Goal: Task Accomplishment & Management: Use online tool/utility

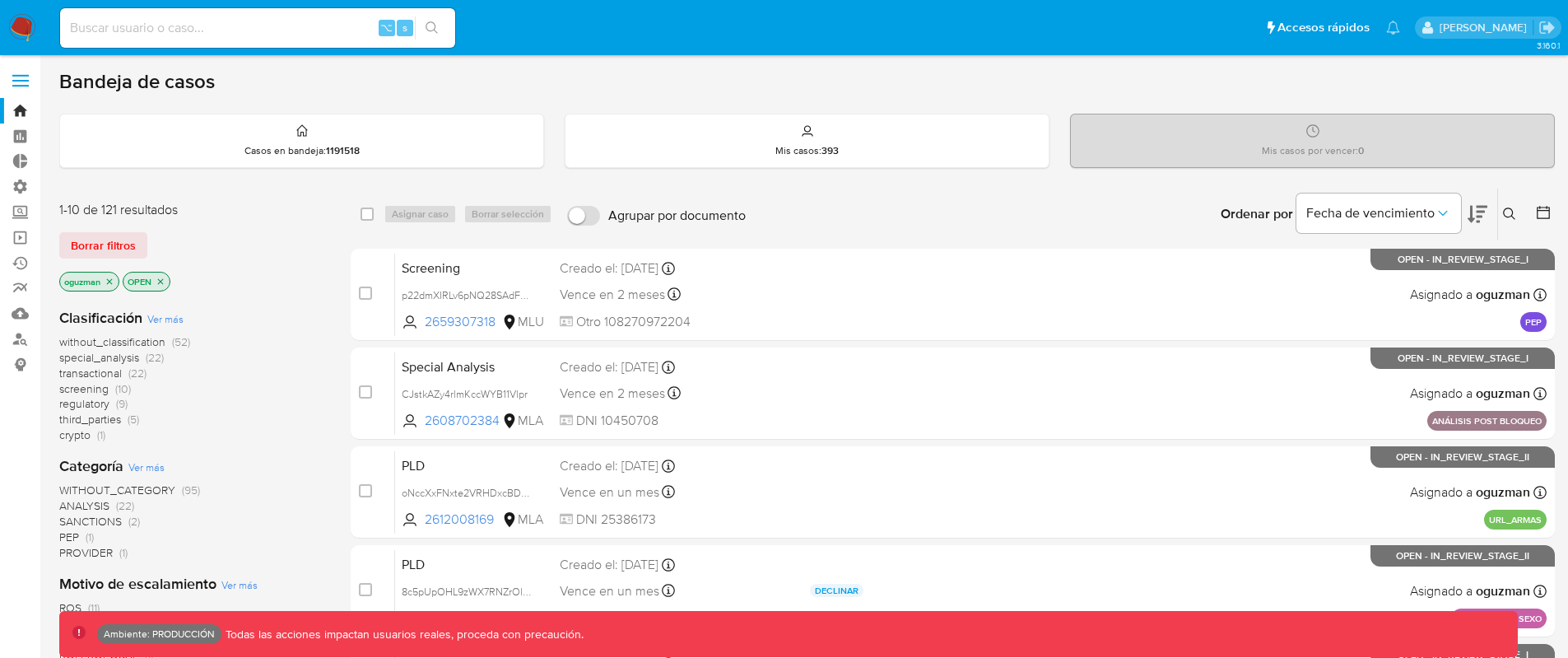
click at [85, 386] on span "screening" at bounding box center [84, 389] width 50 height 16
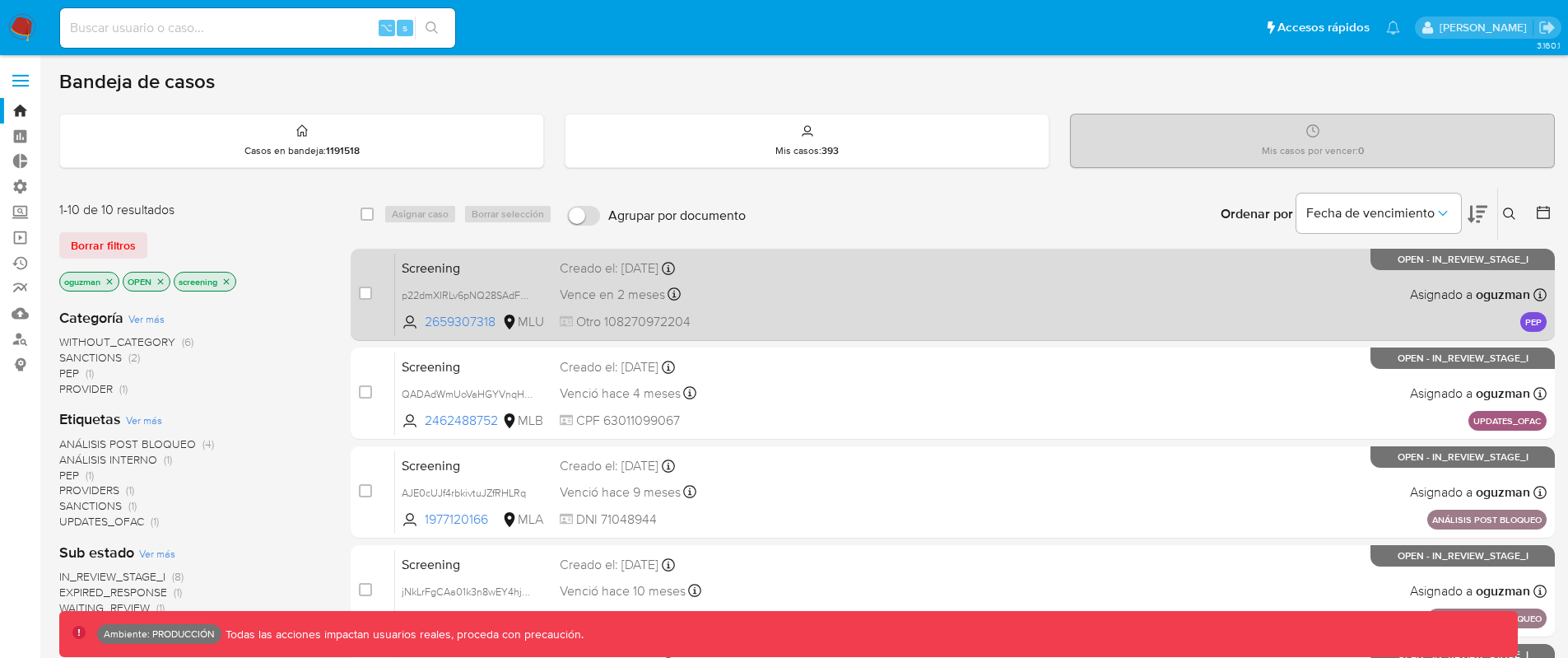
click at [904, 311] on div "Screening p22dmXIRLv6pNQ28SAdFajOu 2659307318 MLU Creado el: 29/08/2025 Creado …" at bounding box center [970, 294] width 1151 height 83
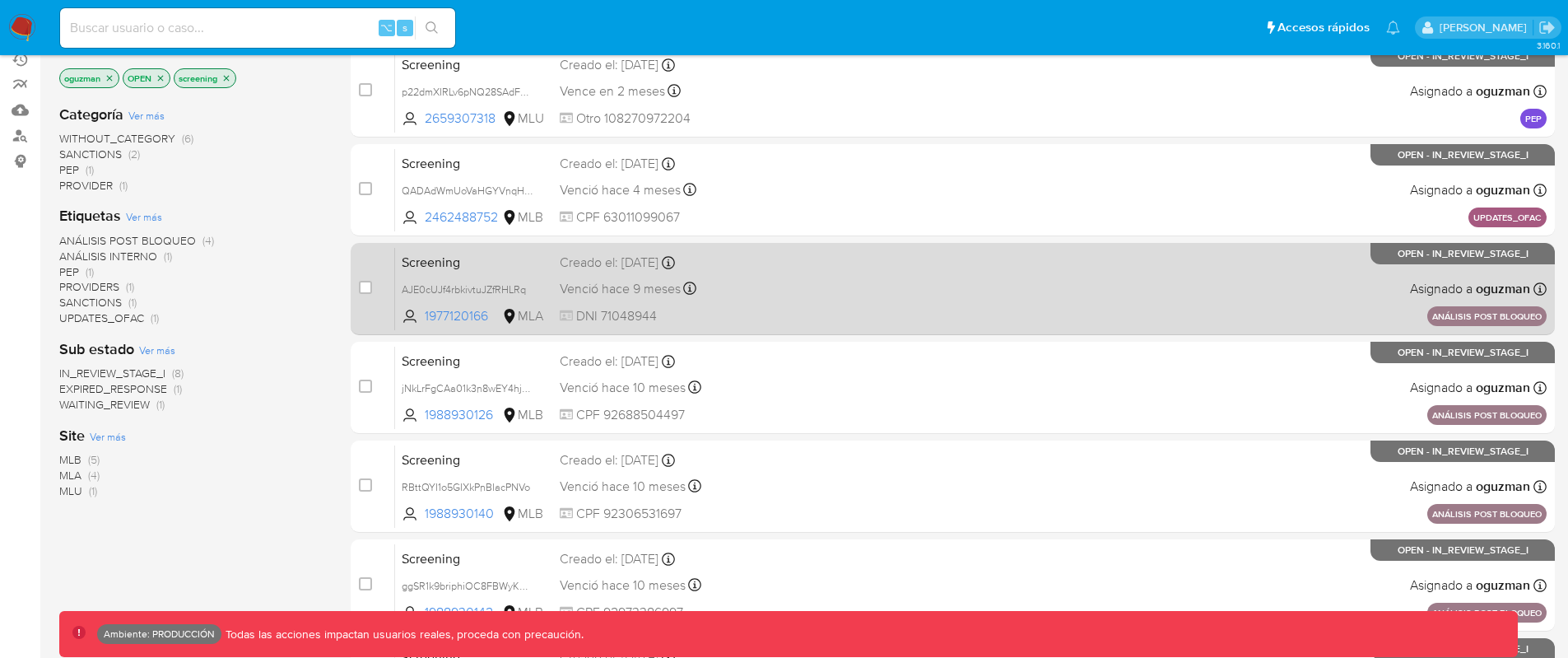
scroll to position [207, 0]
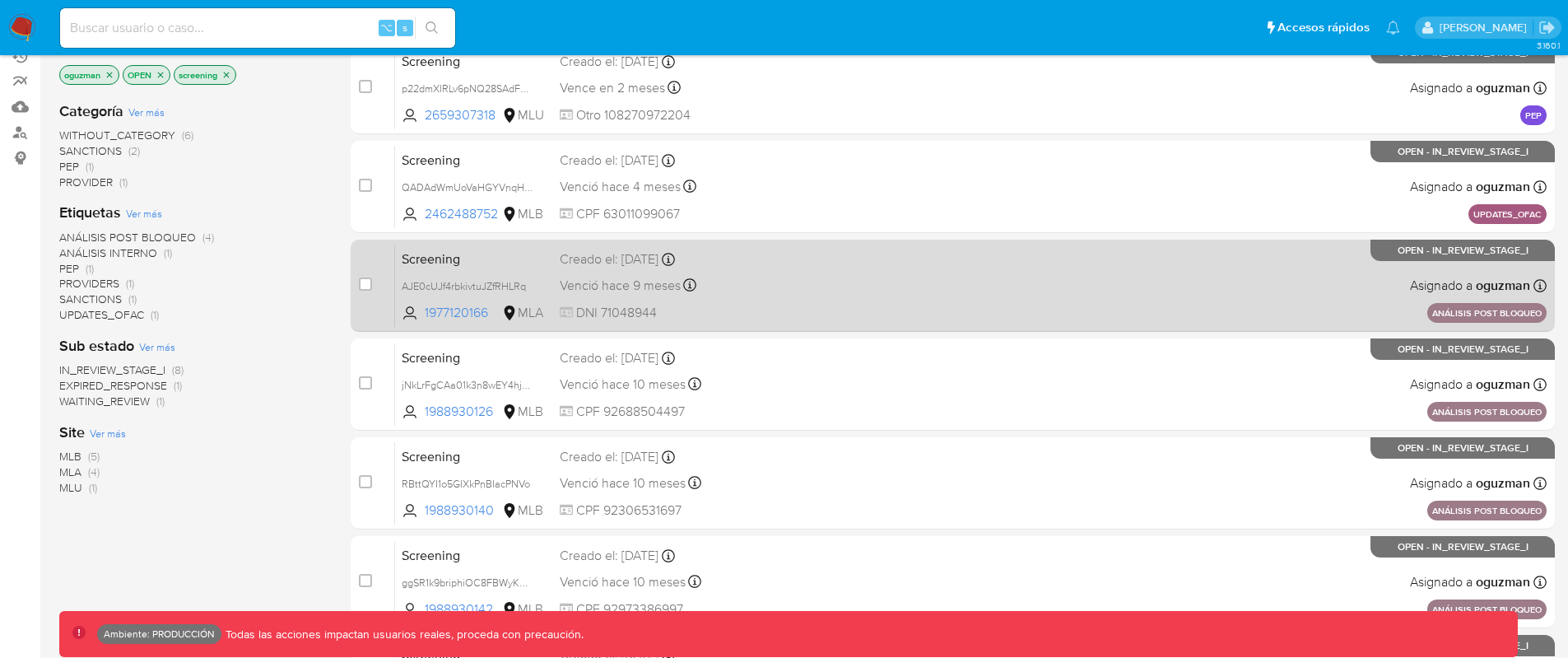
click at [849, 286] on span at bounding box center [928, 285] width 237 height 3
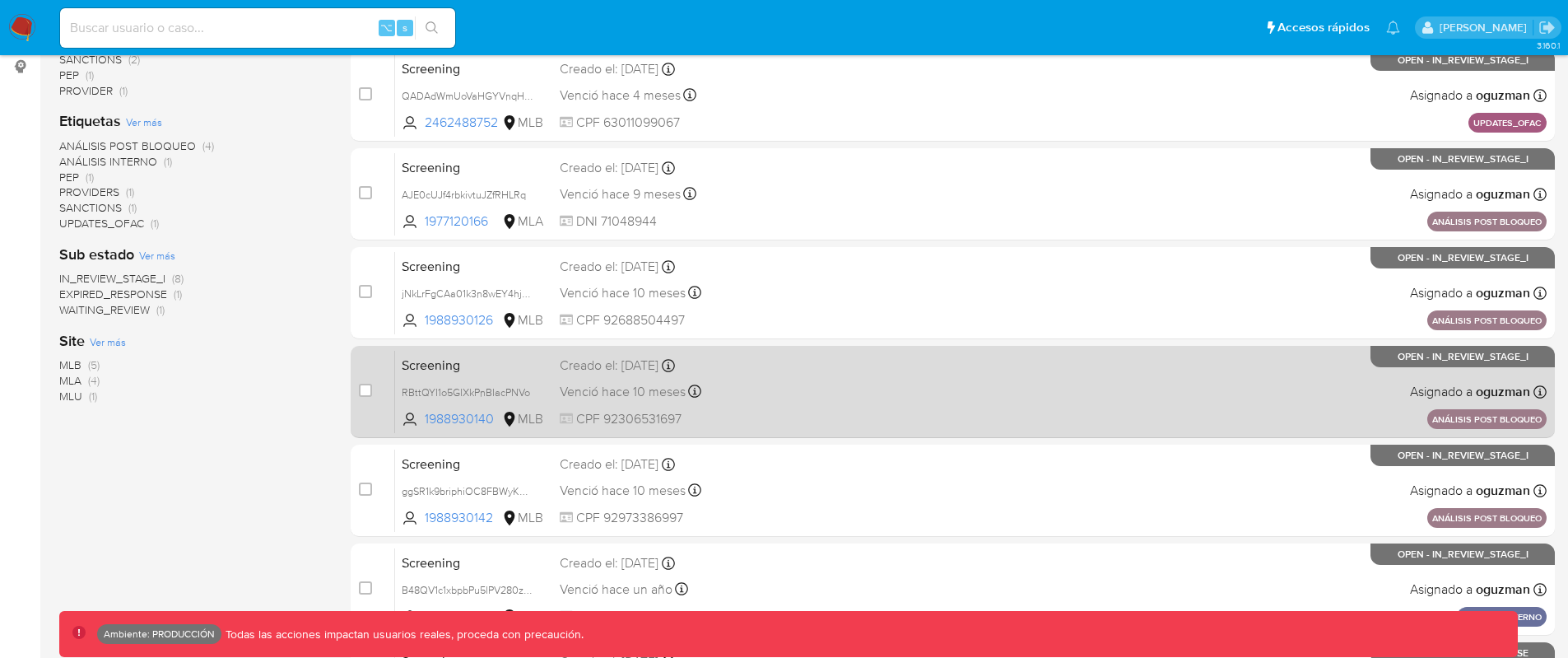
scroll to position [315, 0]
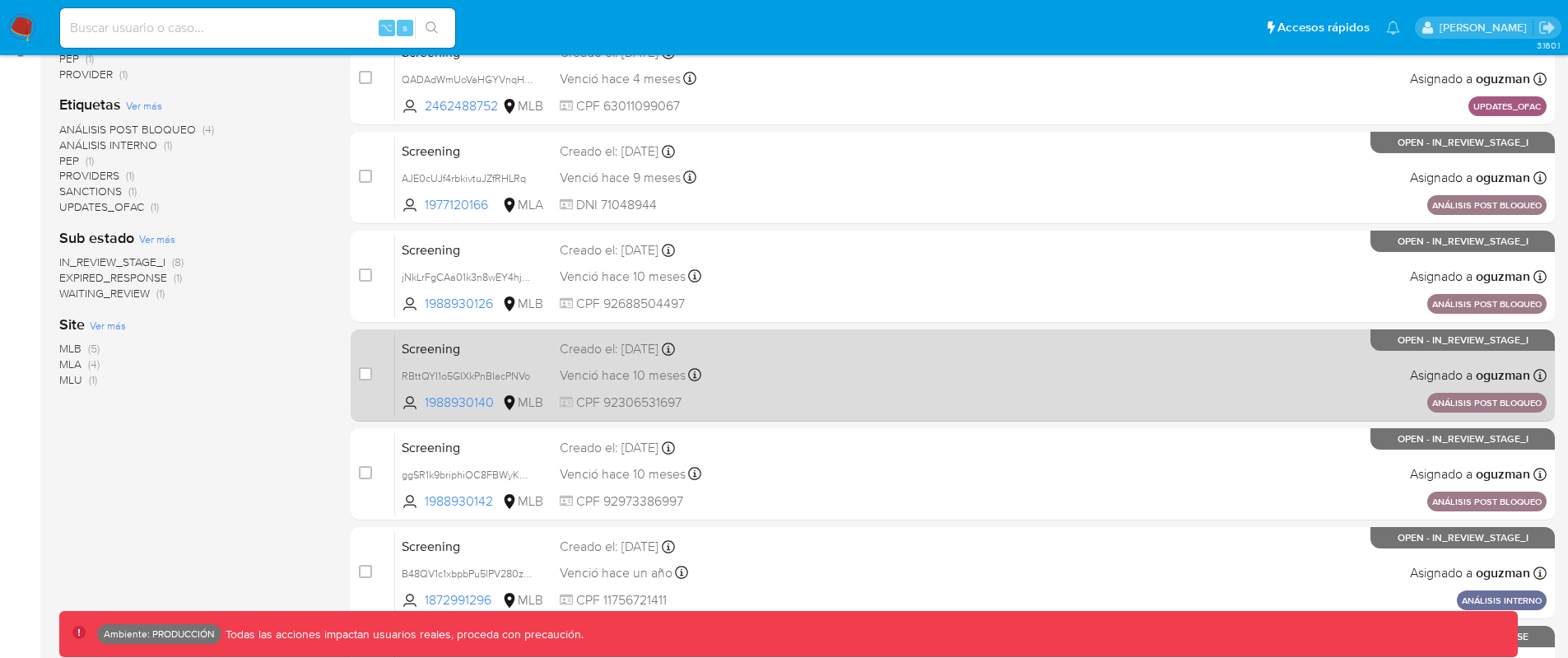
click at [881, 377] on div "Screening RBttQYI1o5GIXkPnBIacPNVo 1988930140 MLB Creado el: 26/09/2024 Creado …" at bounding box center [970, 375] width 1151 height 83
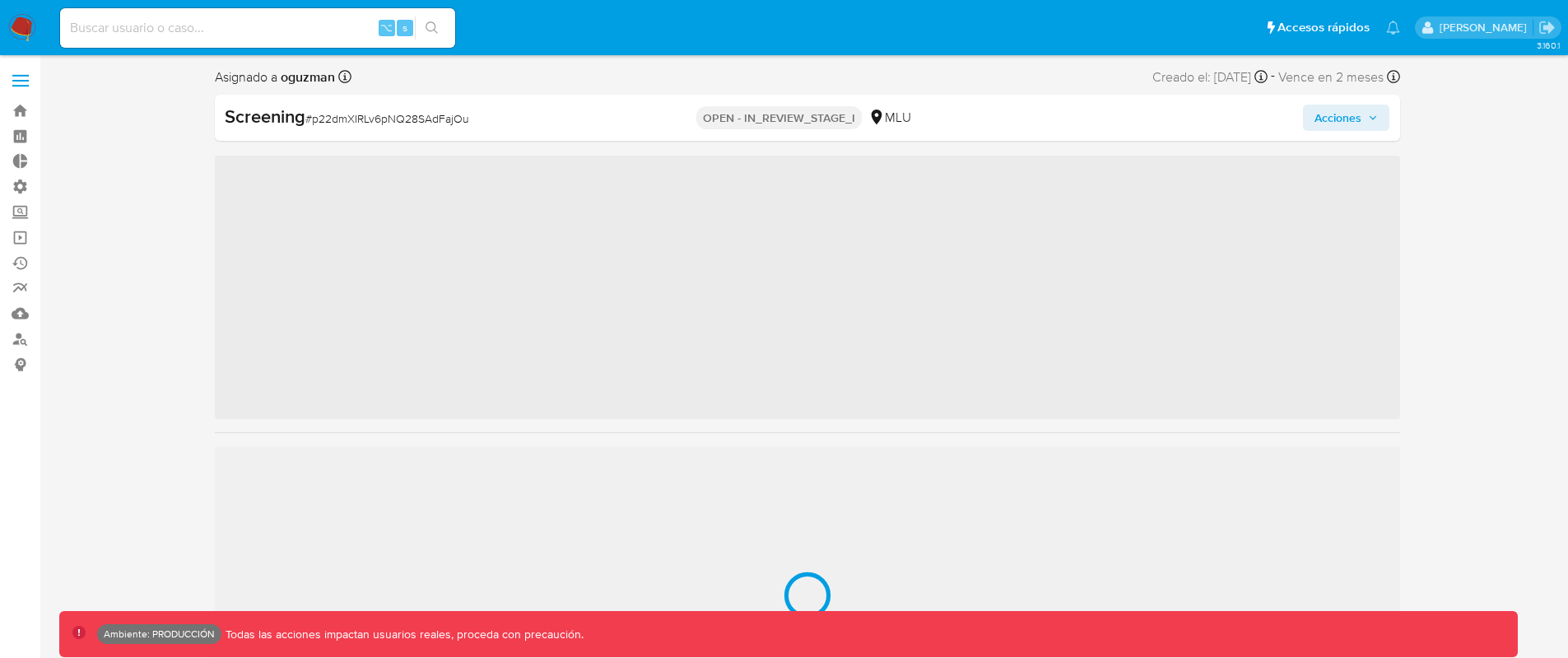
scroll to position [815, 0]
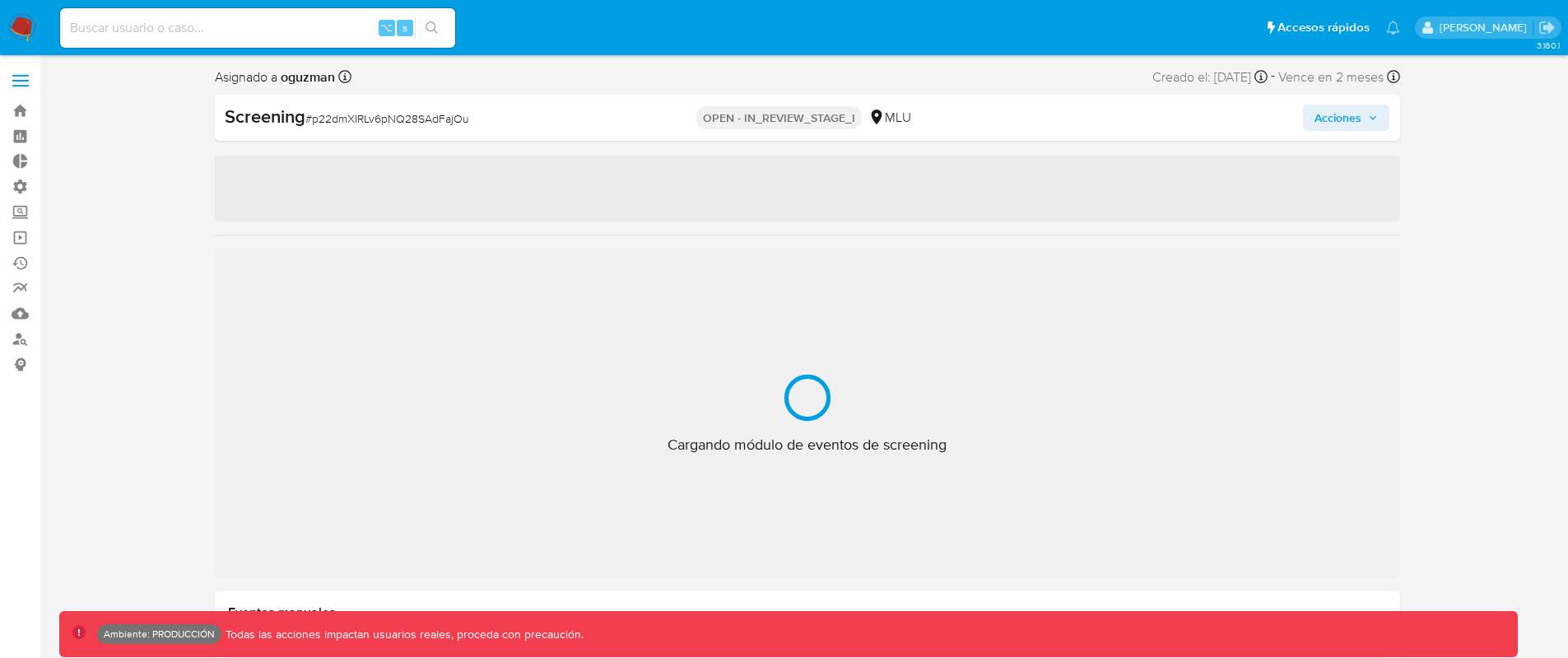
select select "10"
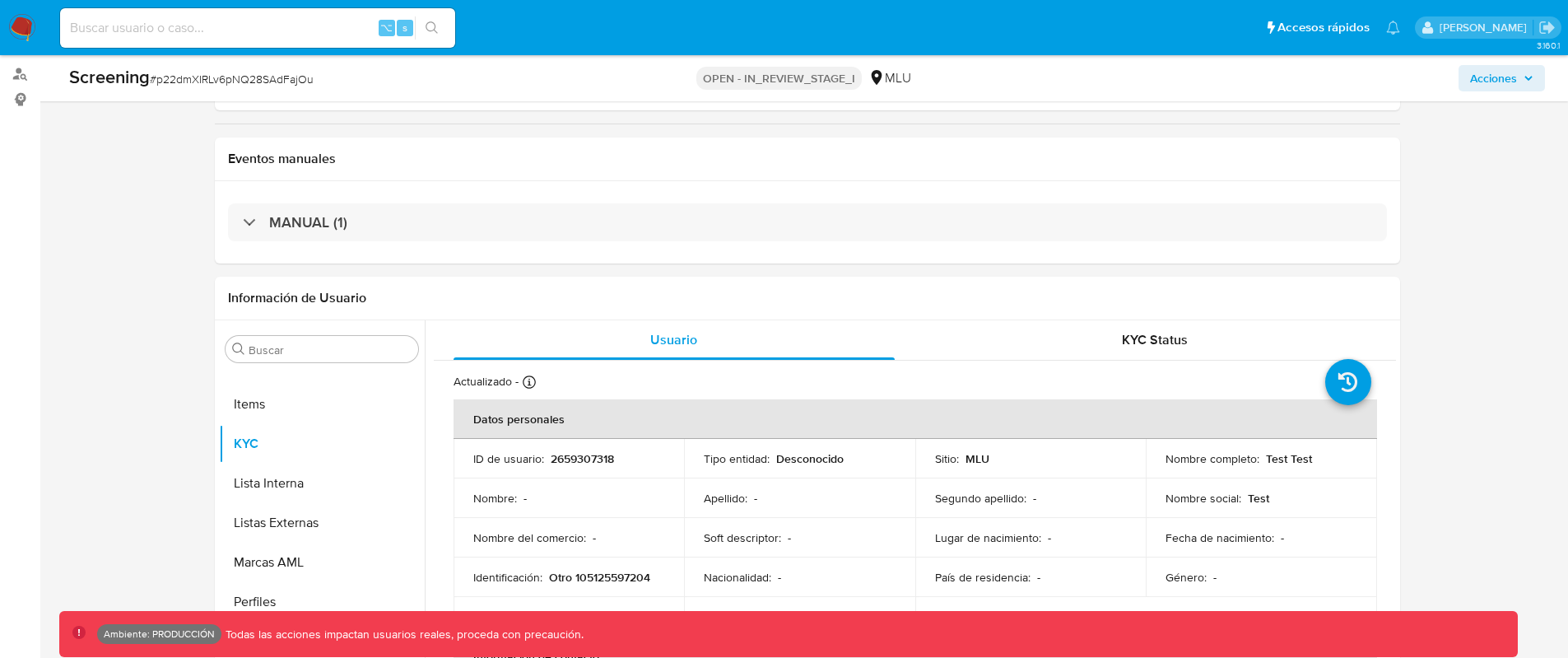
scroll to position [270, 0]
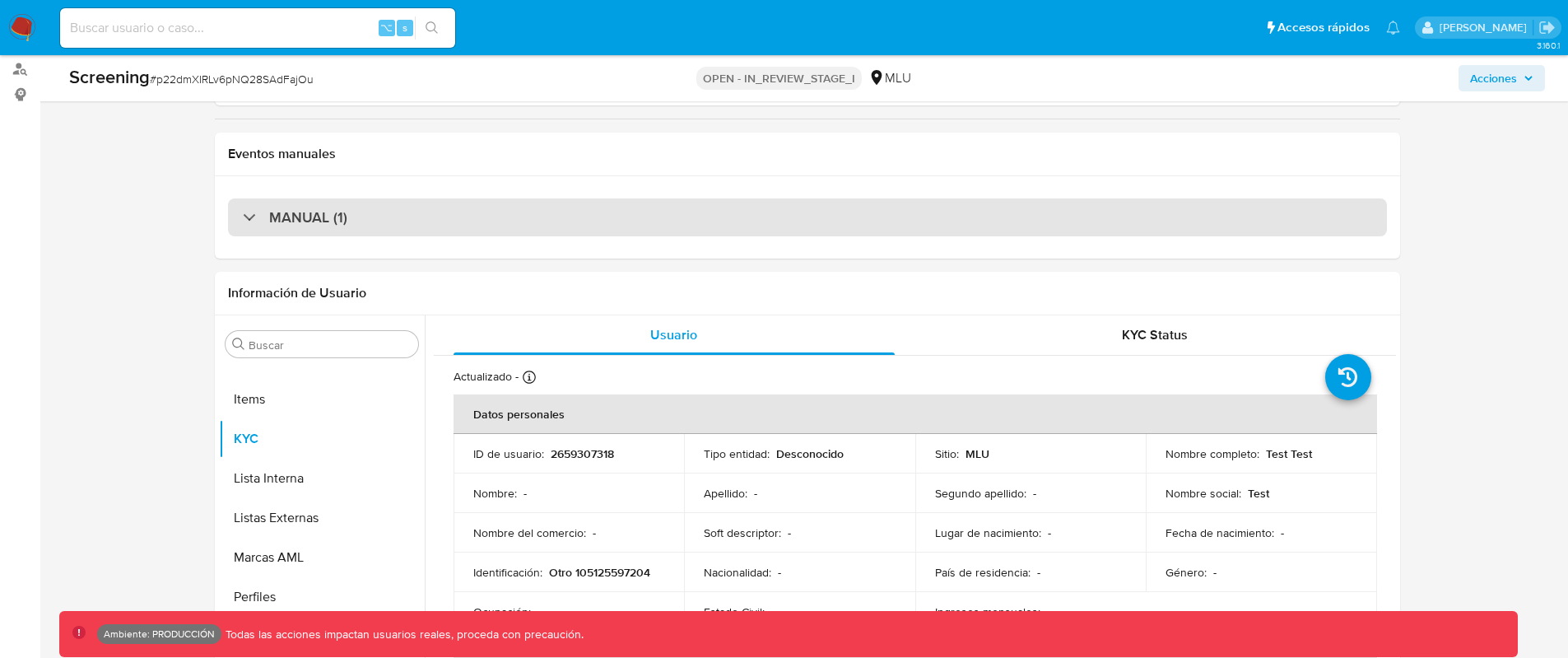
click at [525, 222] on div "MANUAL (1)" at bounding box center [808, 217] width 1159 height 38
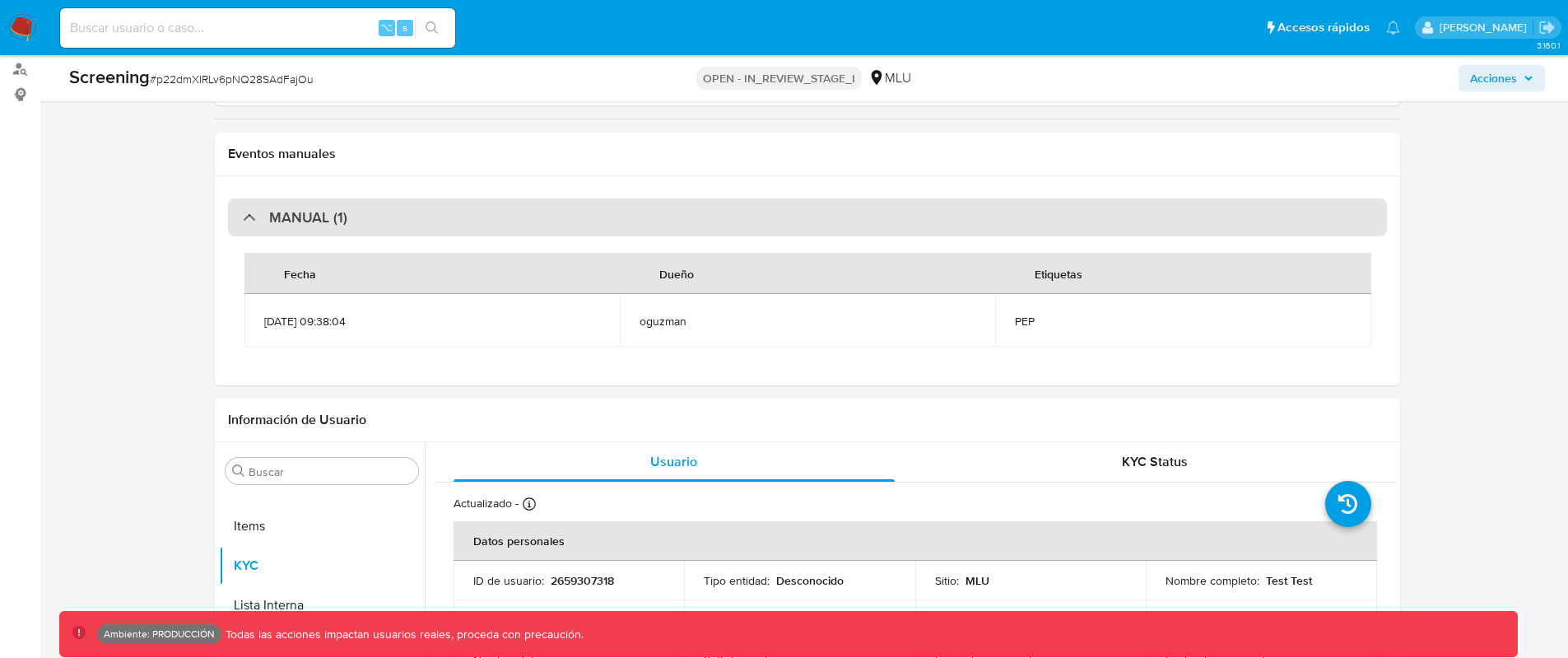
click at [525, 222] on div "MANUAL (1)" at bounding box center [808, 217] width 1159 height 38
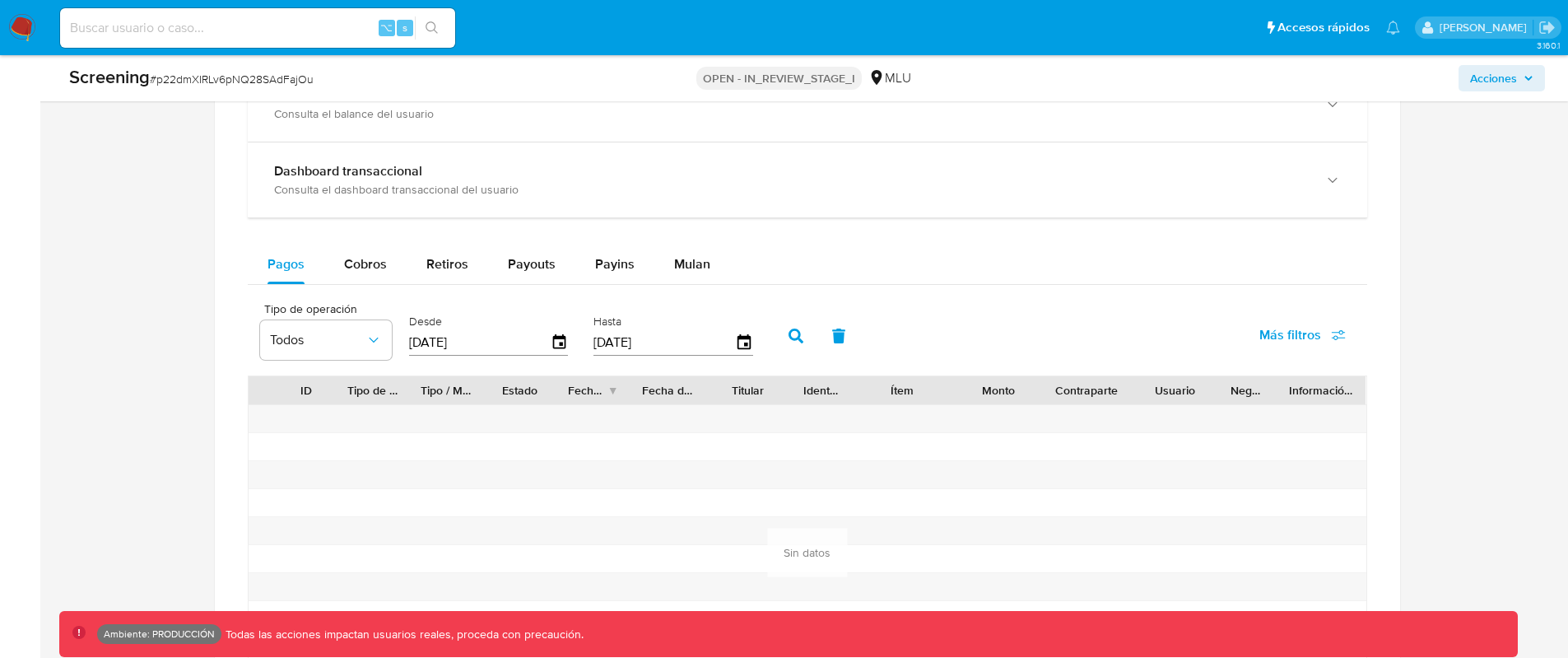
scroll to position [898, 0]
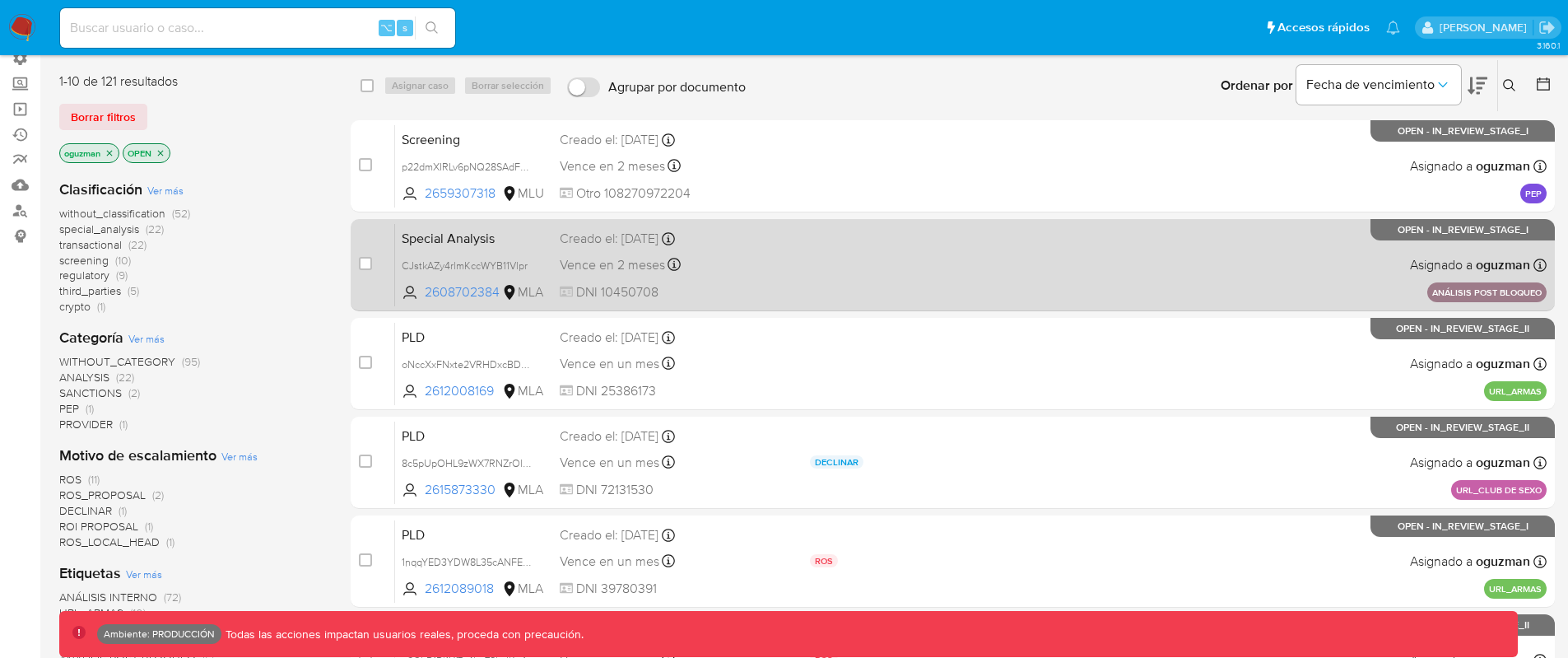
scroll to position [130, 0]
click at [880, 276] on div "Special Analysis CJstkAZy4rlmKccWYB11Vlpr 2608702384 MLA Creado el: 27/08/2025 …" at bounding box center [970, 263] width 1151 height 83
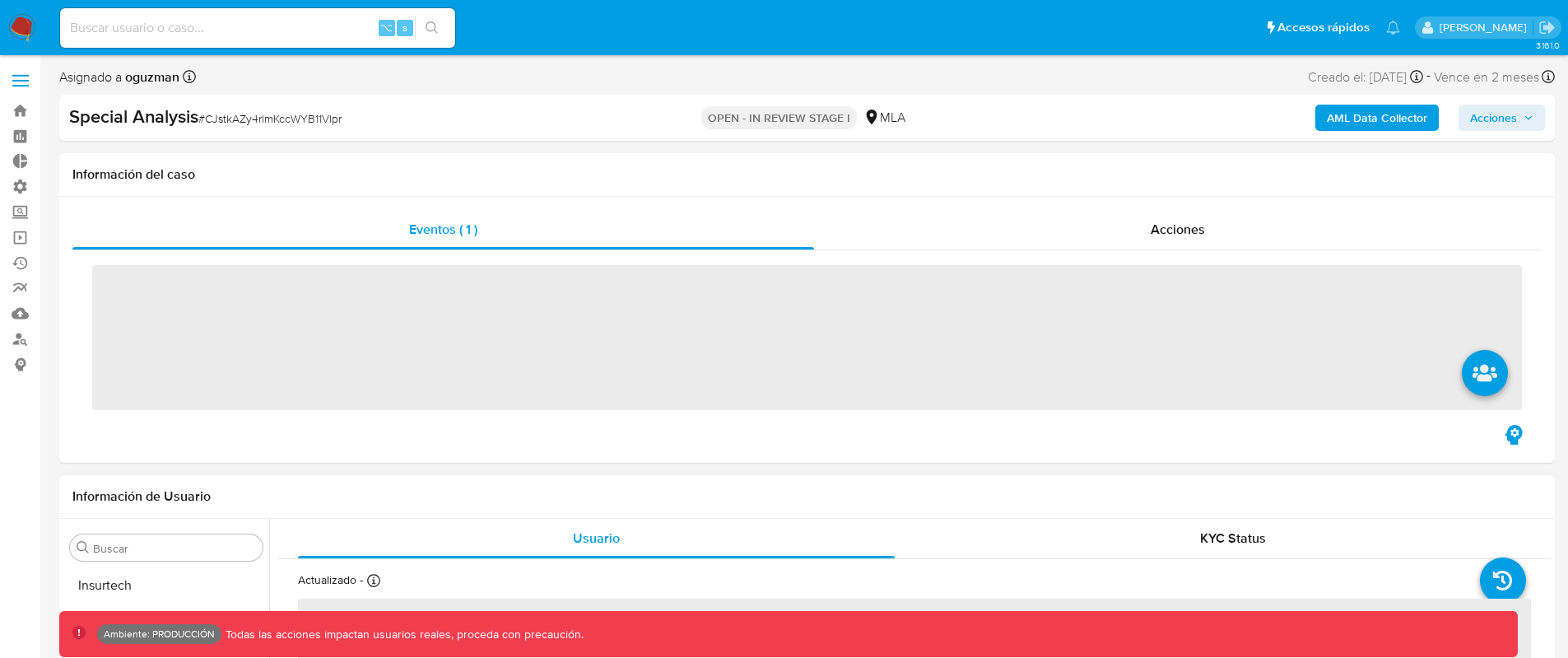
scroll to position [854, 0]
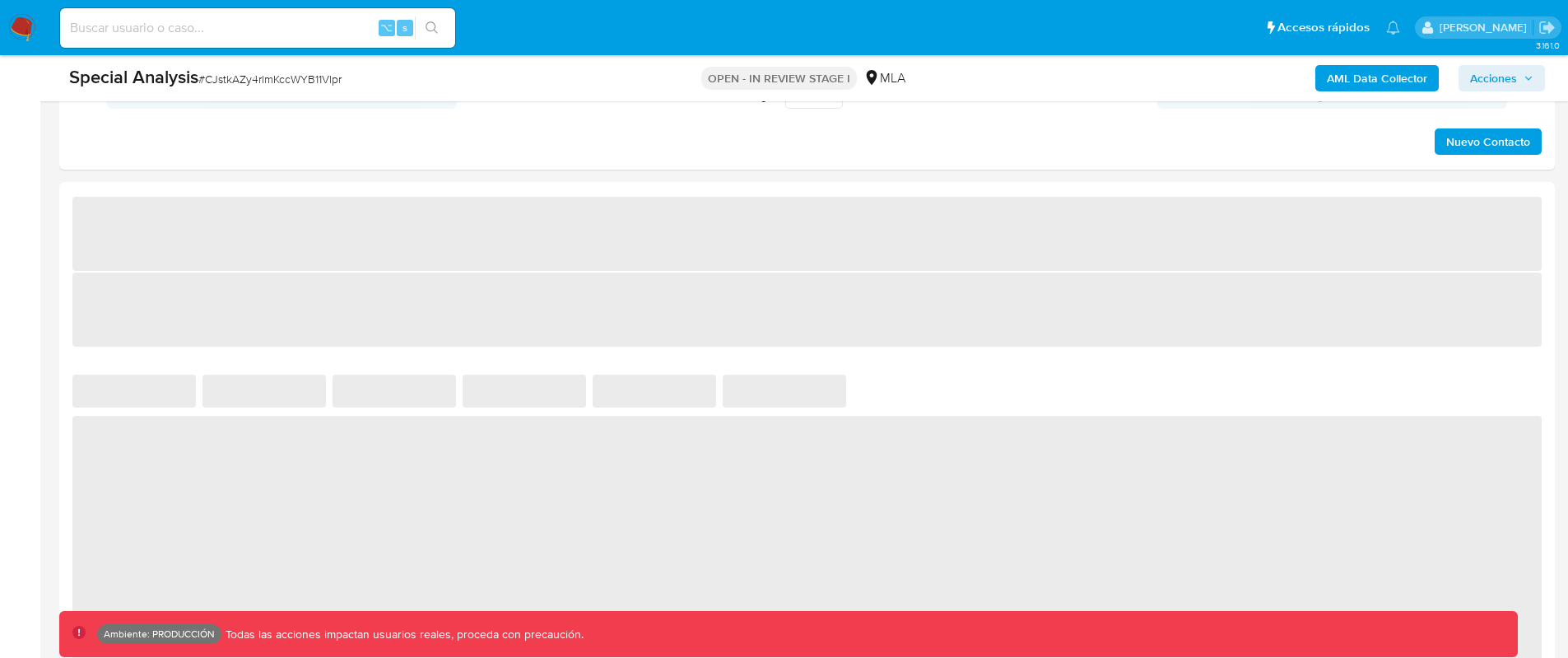
select select "10"
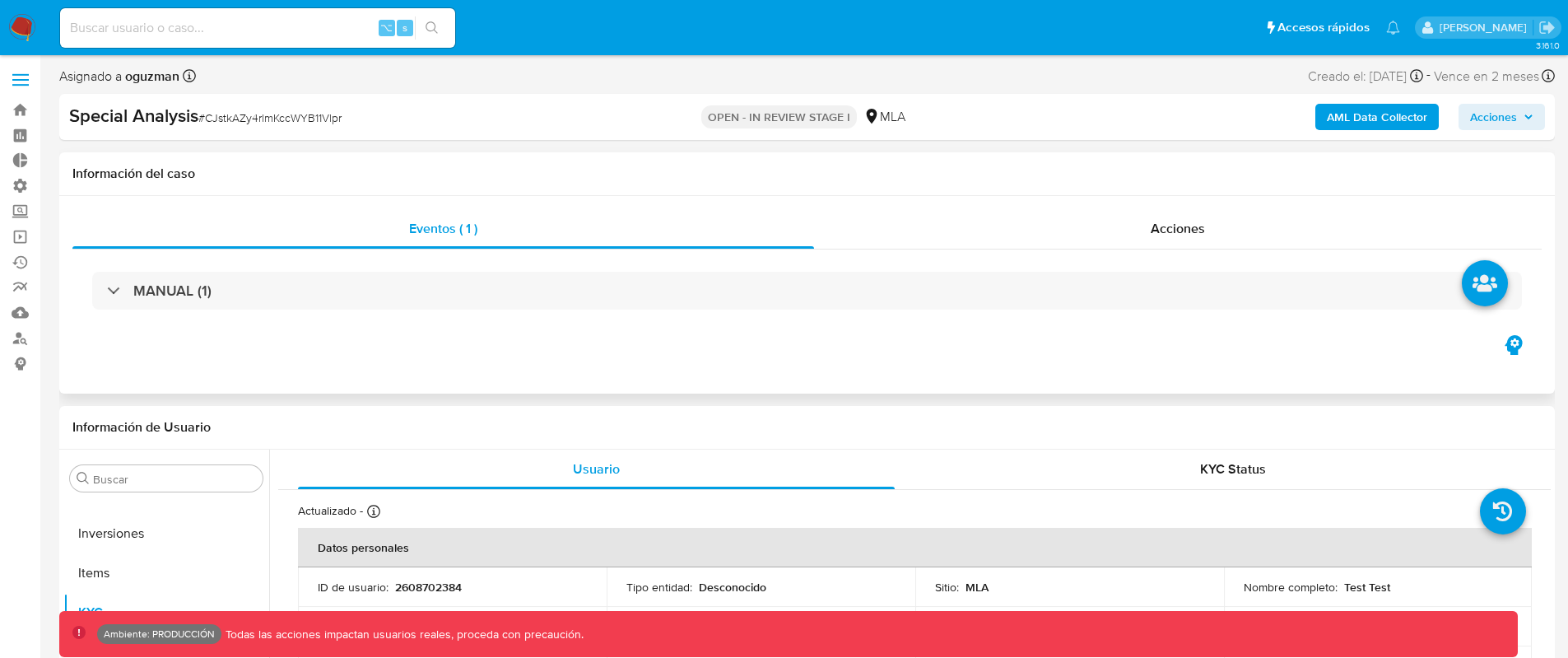
scroll to position [0, 0]
click at [1136, 229] on div "Acciones" at bounding box center [1178, 230] width 728 height 39
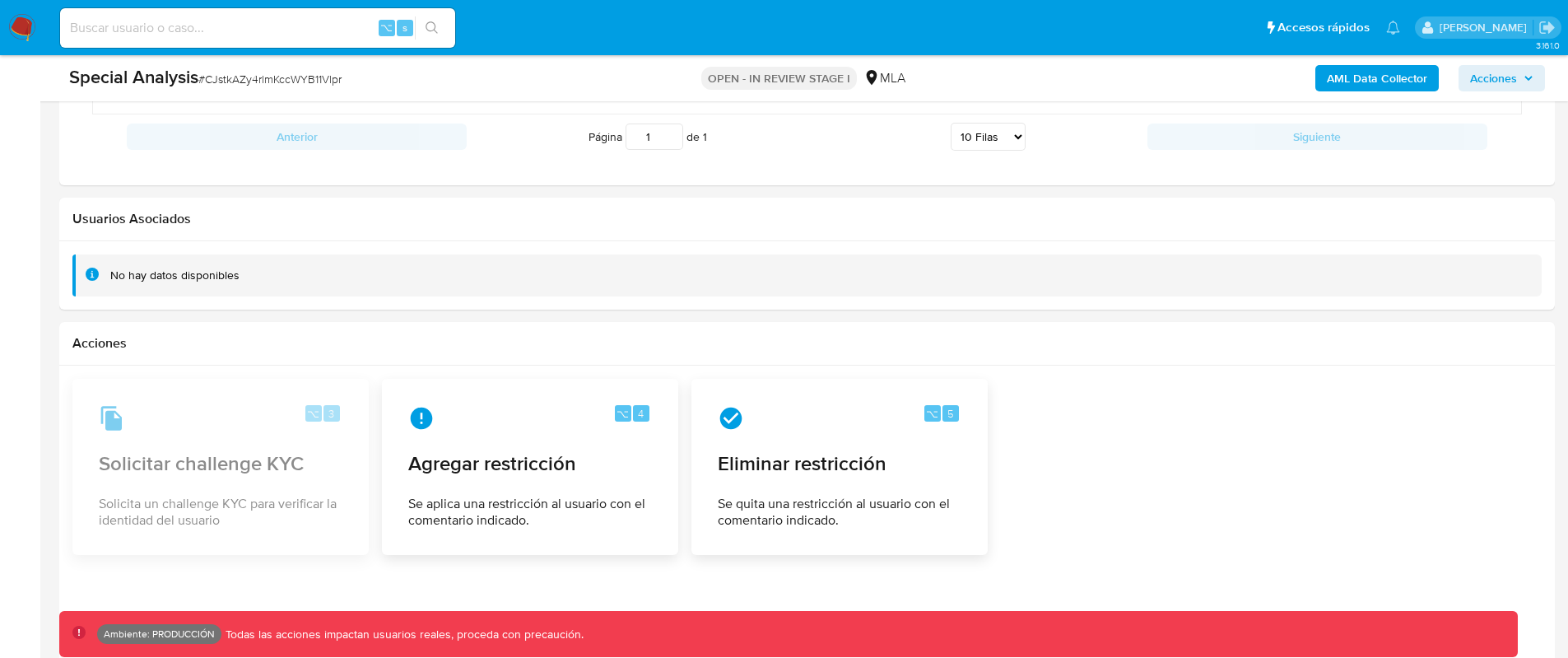
scroll to position [2079, 0]
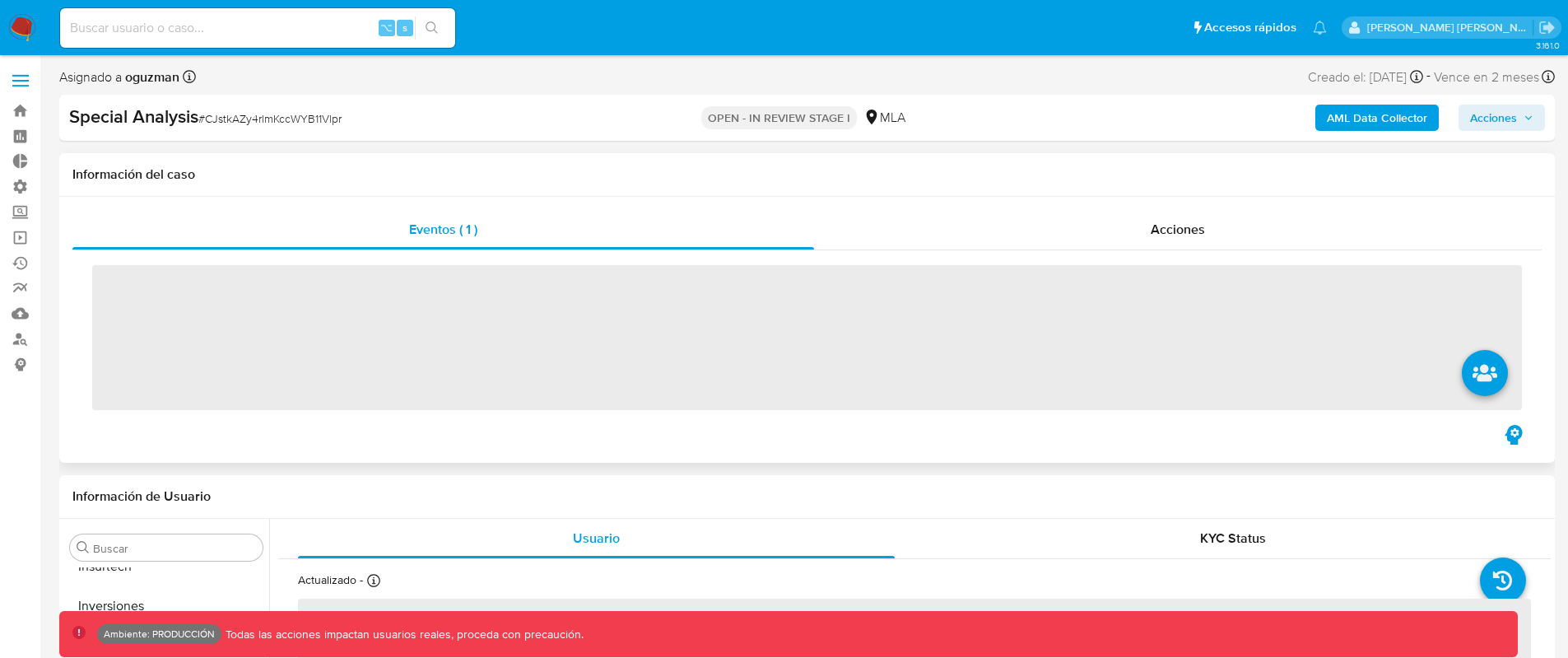
scroll to position [854, 0]
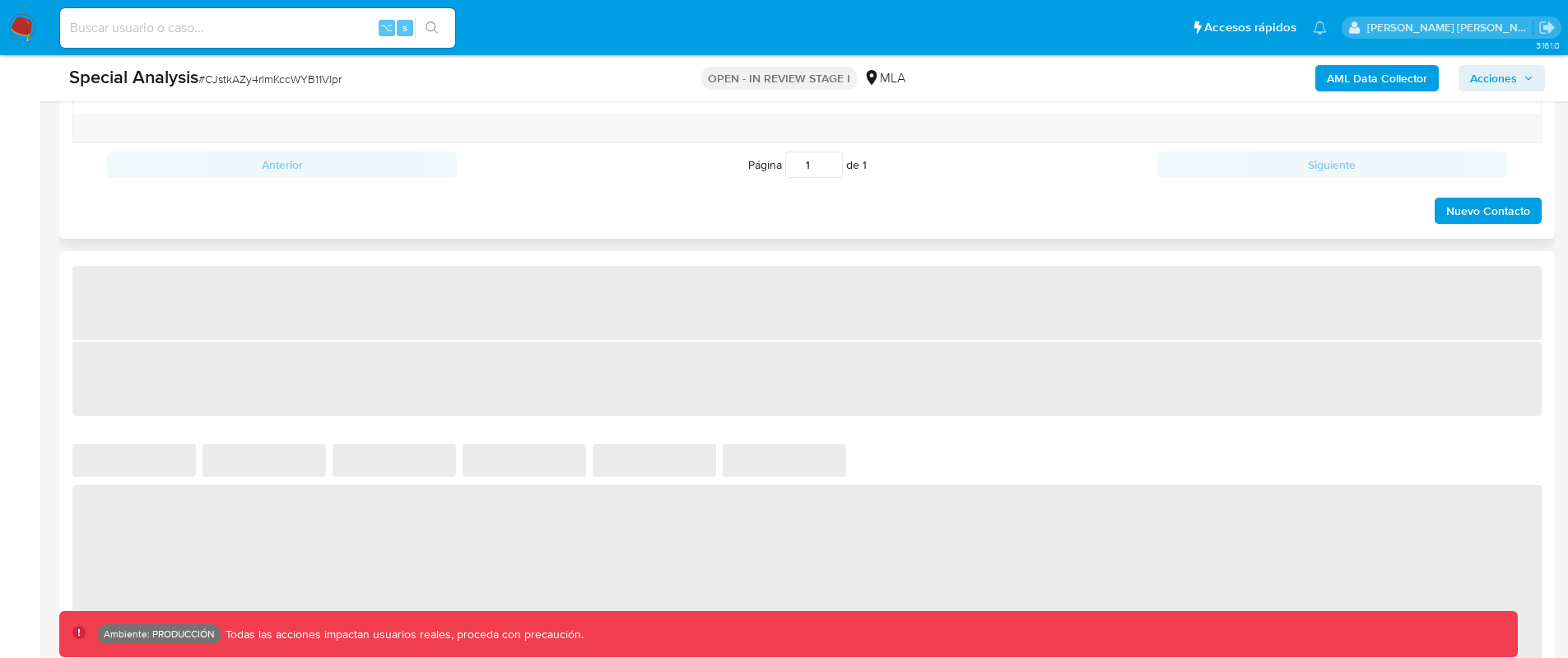
select select "10"
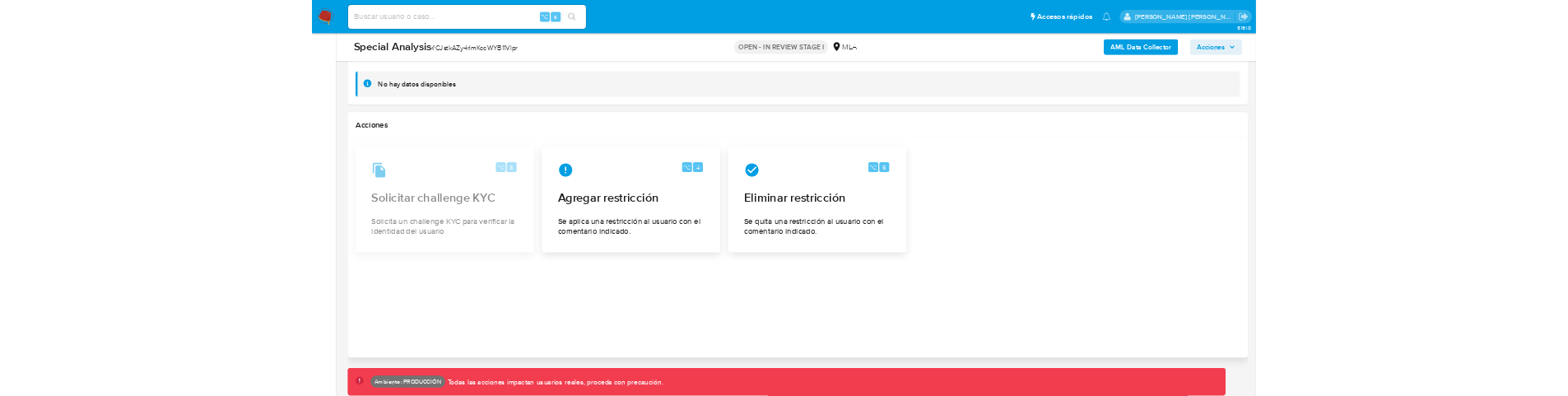
scroll to position [1956, 0]
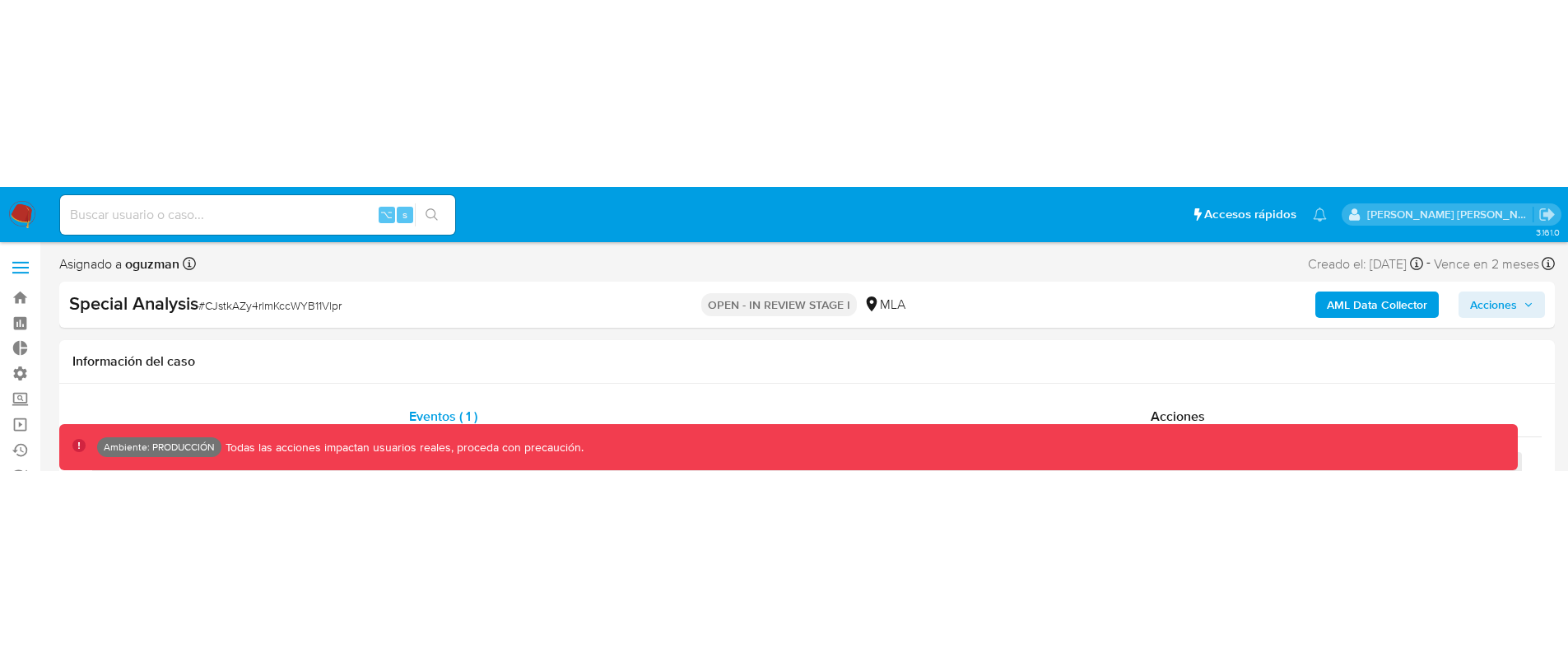
scroll to position [854, 0]
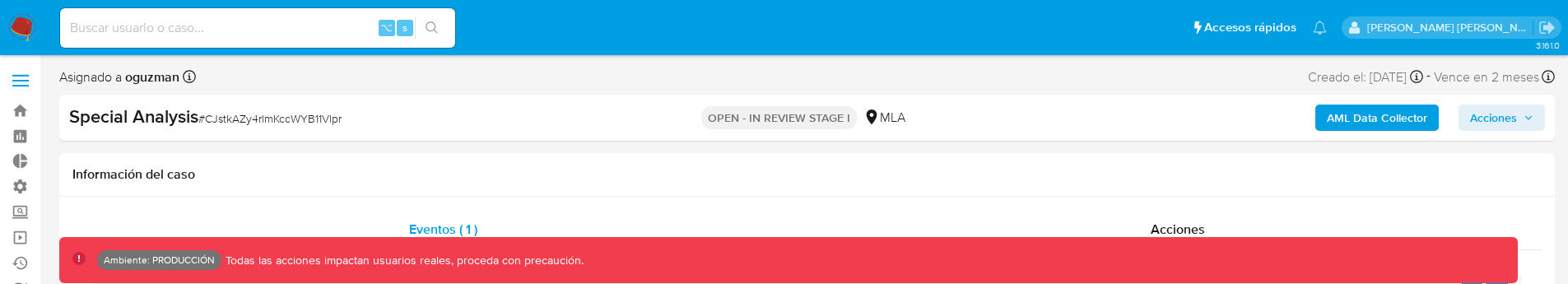
select select "10"
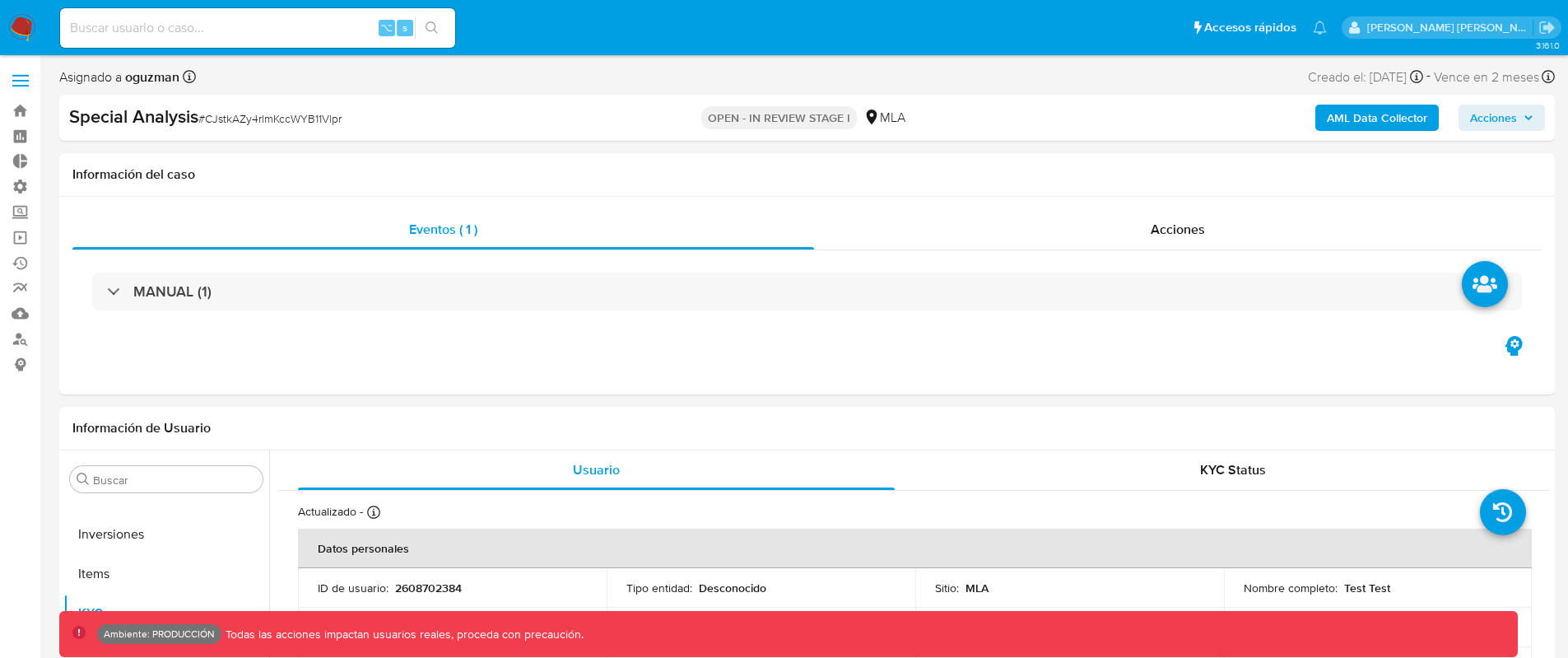
click at [259, 114] on span "# CJstkAZy4rlmKccWYB11Vlpr" at bounding box center [269, 118] width 143 height 16
copy span "CJstkAZy4rlmKccWYB11Vlpr"
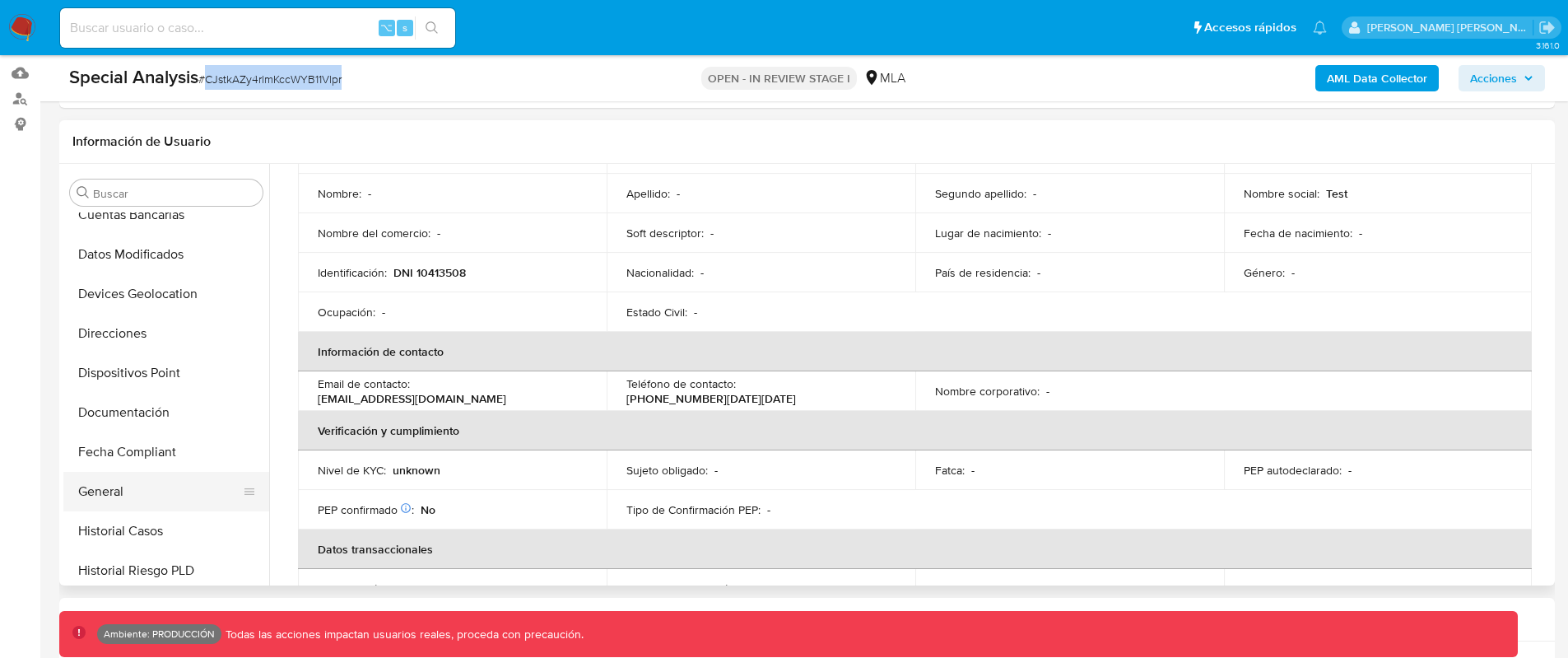
scroll to position [335, 0]
click at [136, 395] on button "General" at bounding box center [159, 491] width 193 height 39
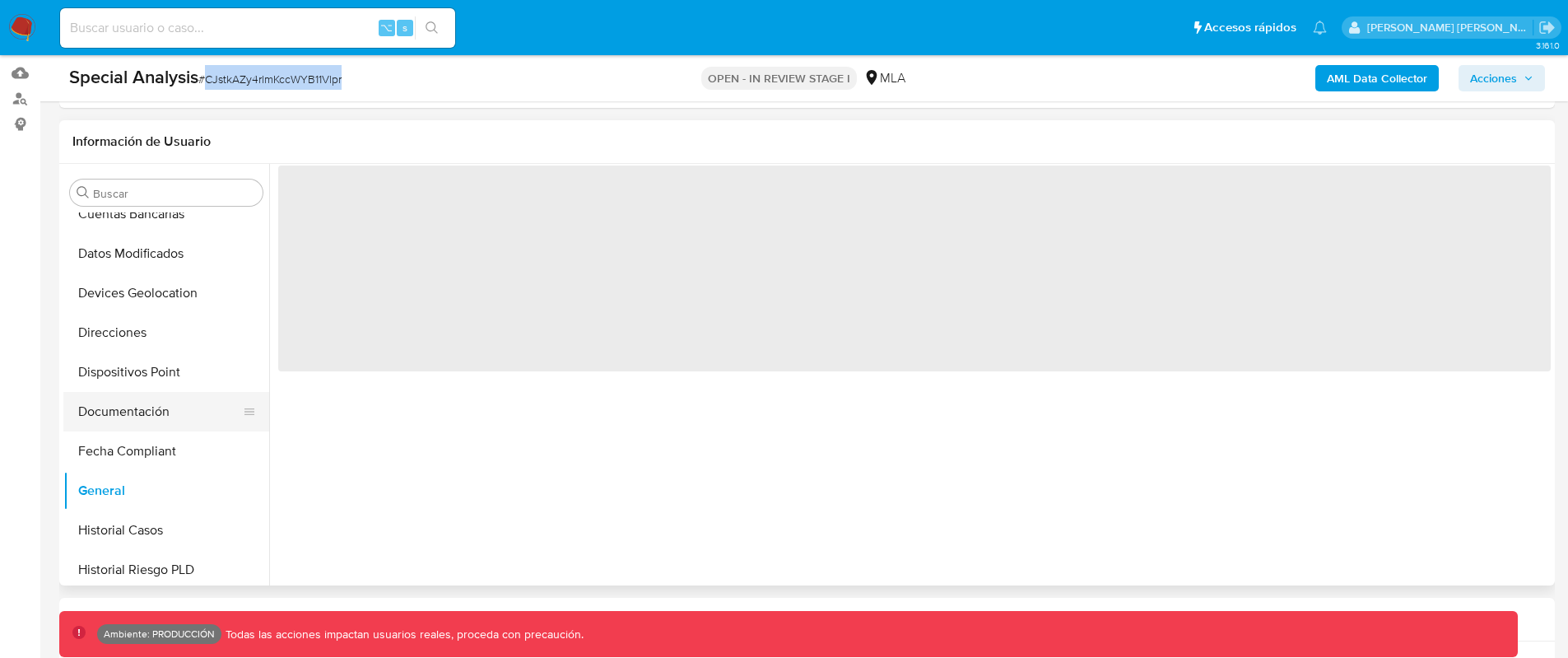
scroll to position [0, 0]
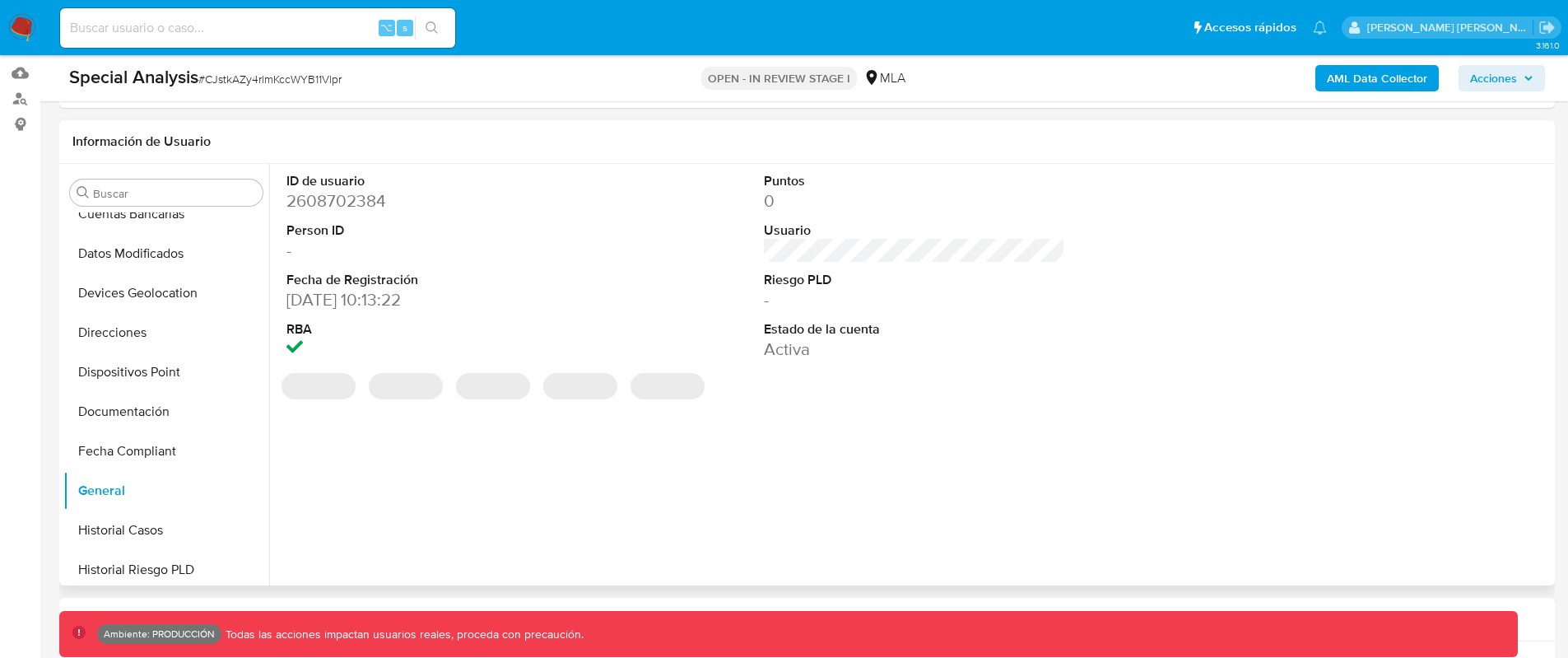
click at [335, 197] on dd "2608702384" at bounding box center [437, 201] width 302 height 23
copy dd "2608702384"
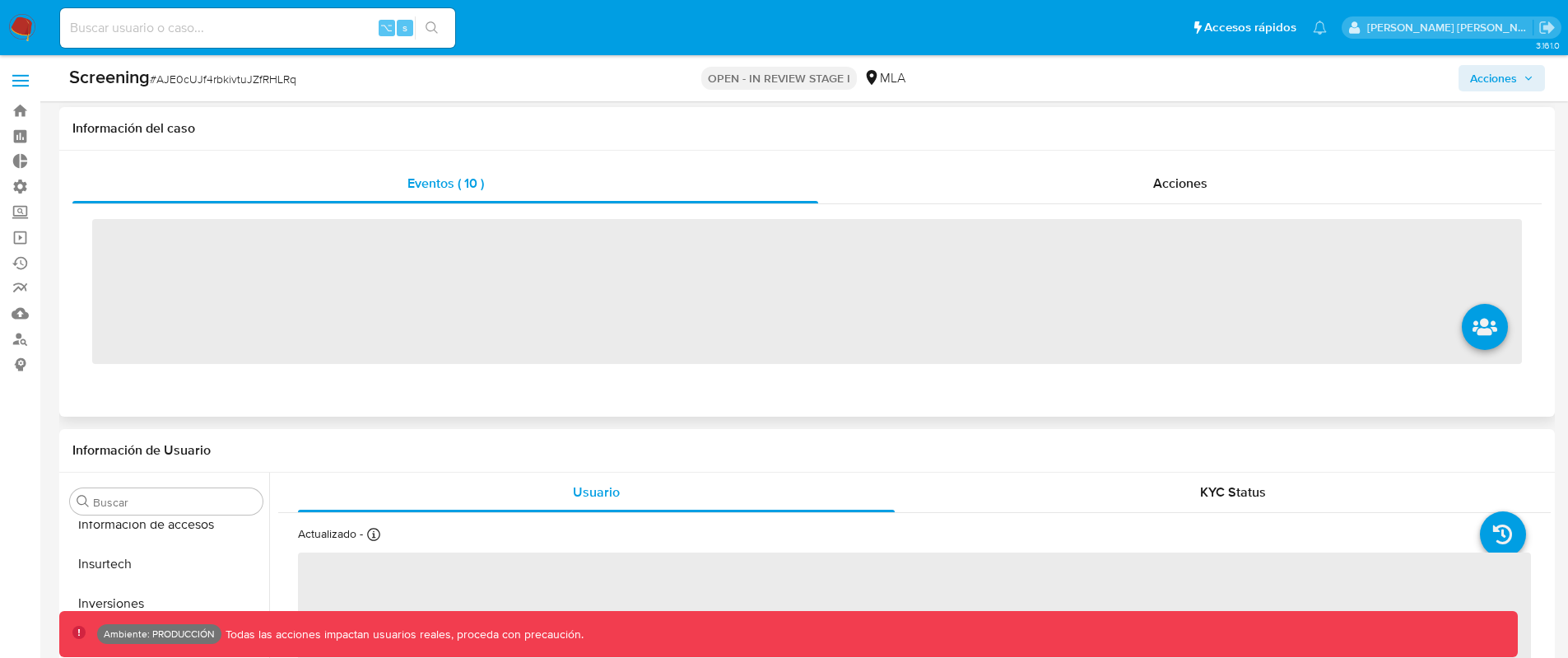
scroll to position [854, 0]
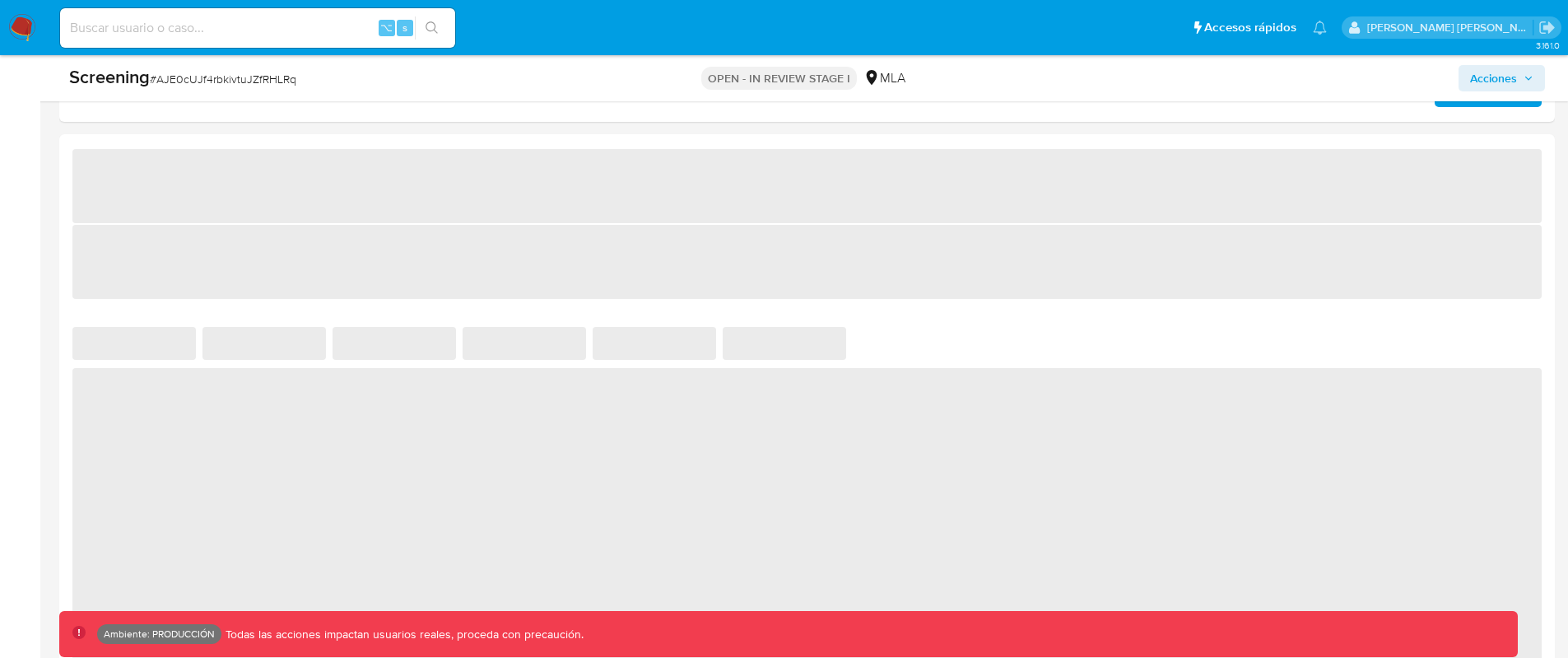
select select "10"
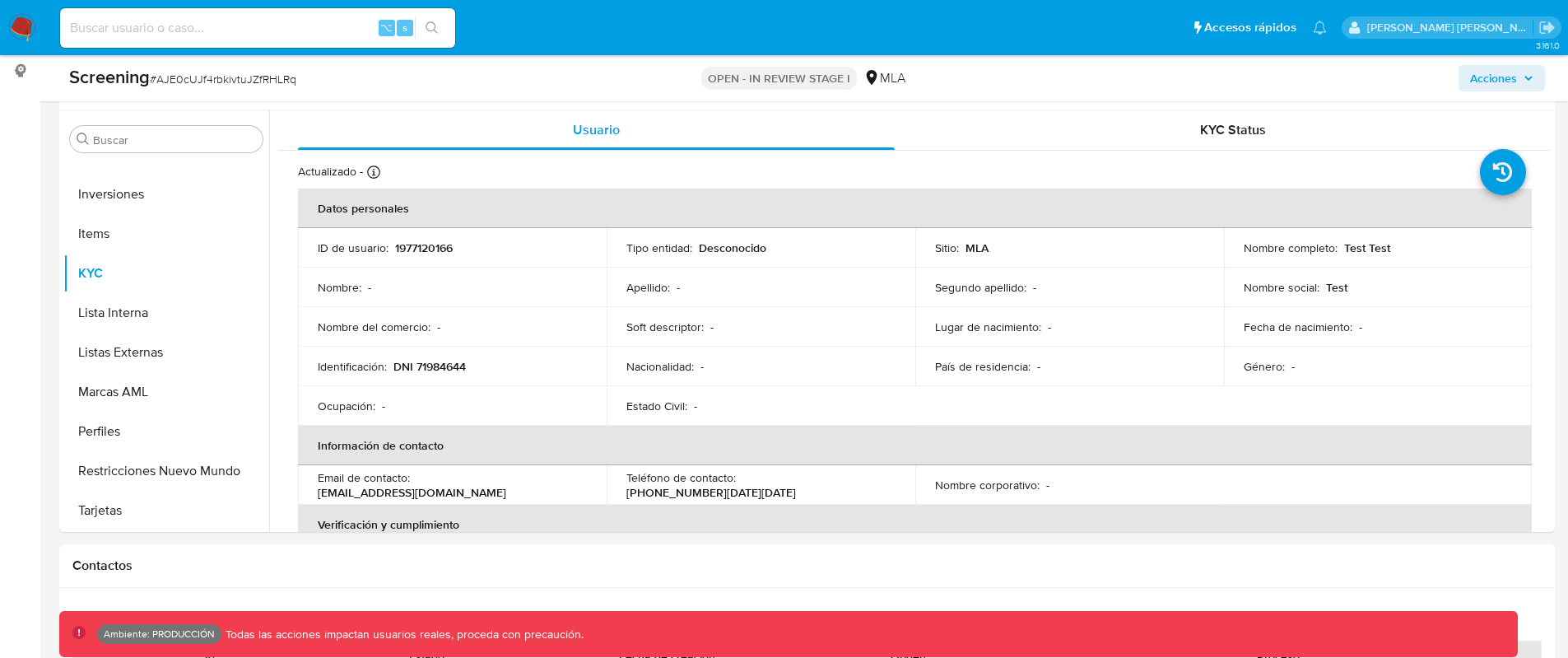
scroll to position [0, 0]
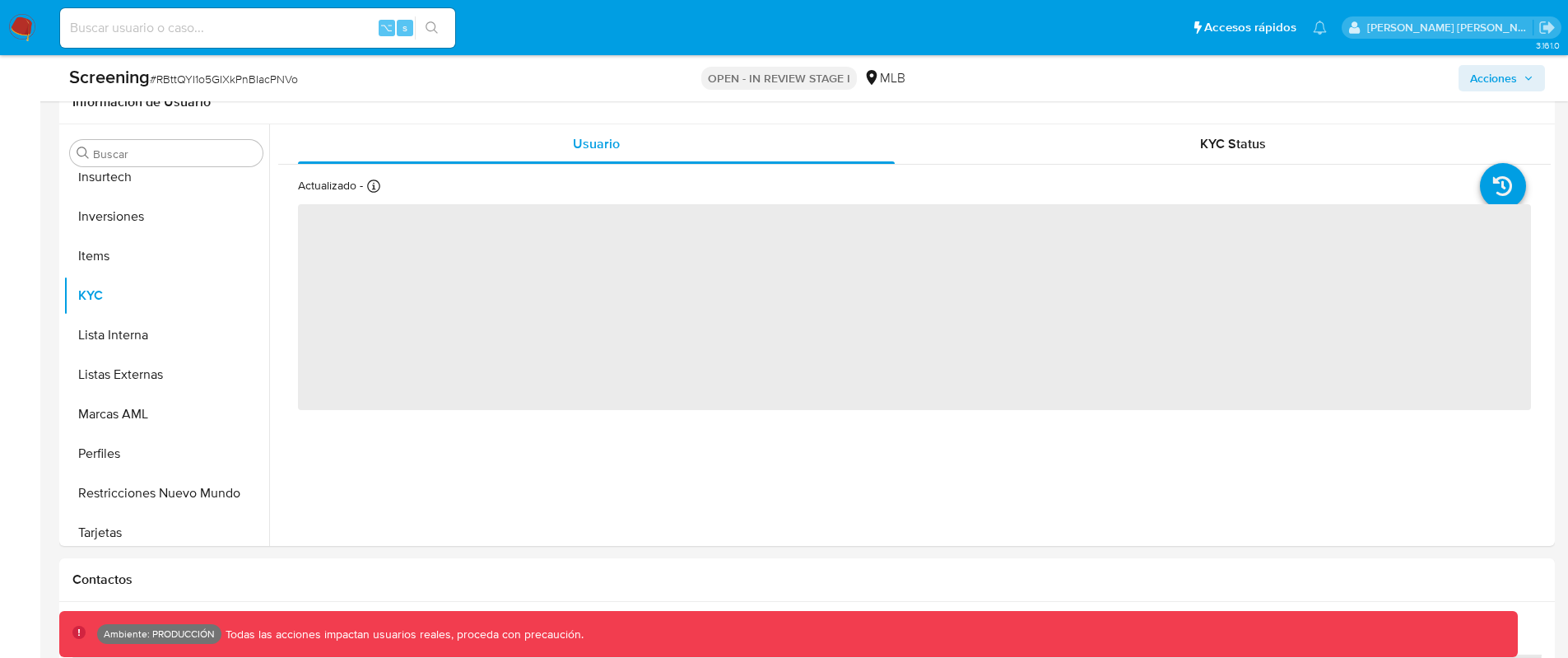
scroll to position [854, 0]
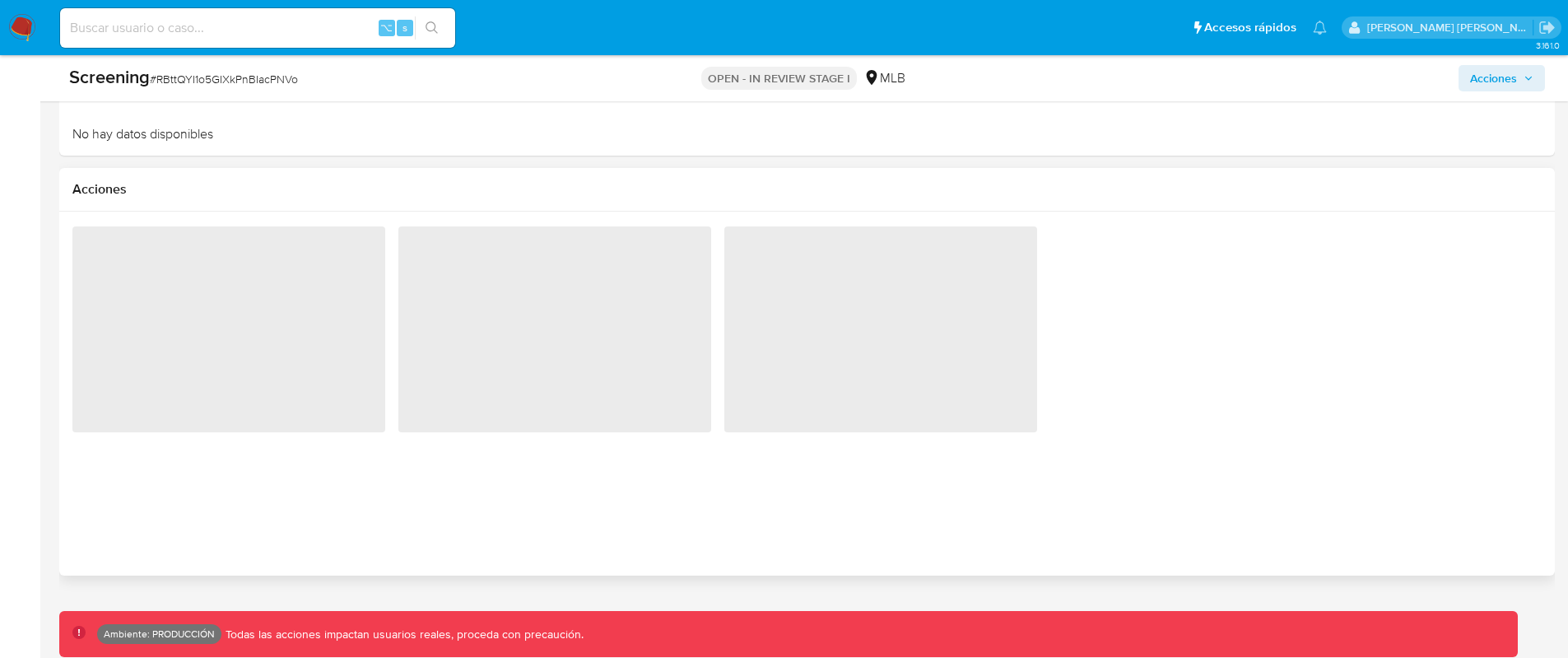
select select "10"
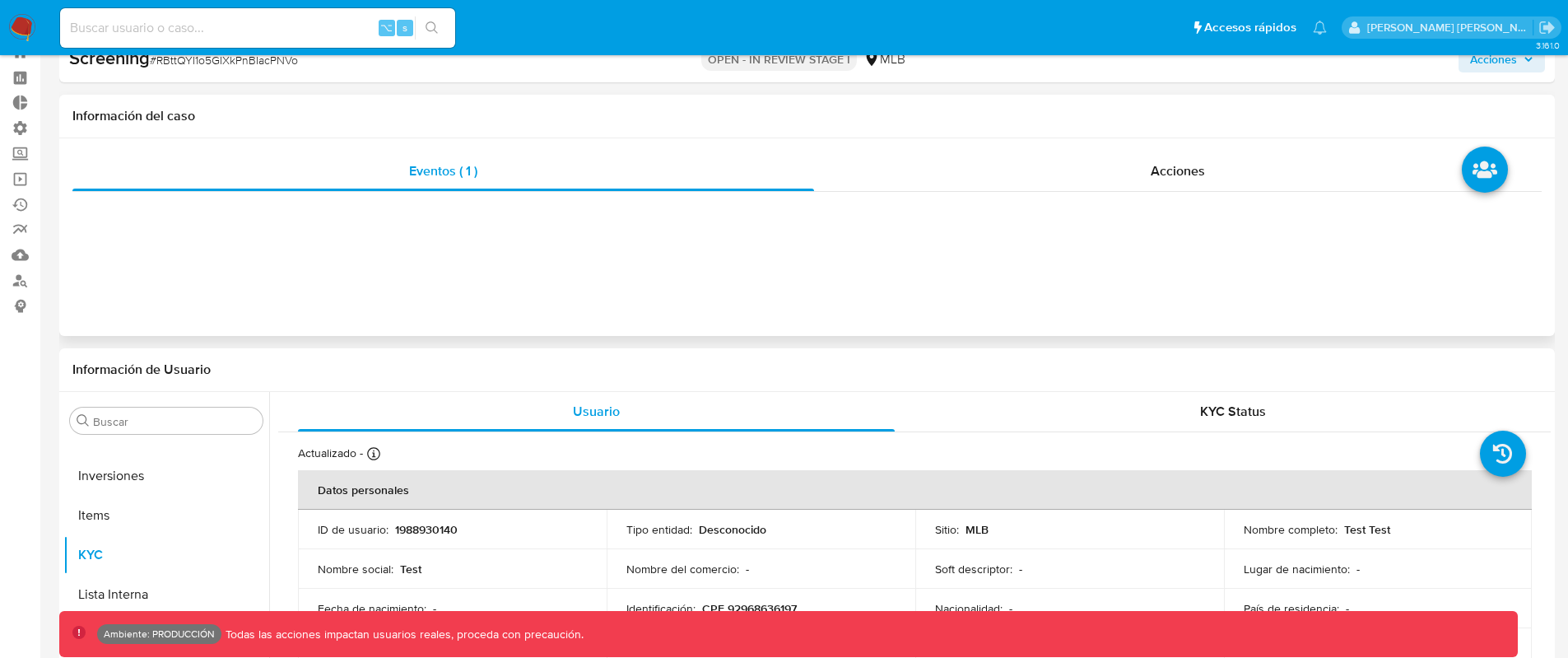
scroll to position [0, 0]
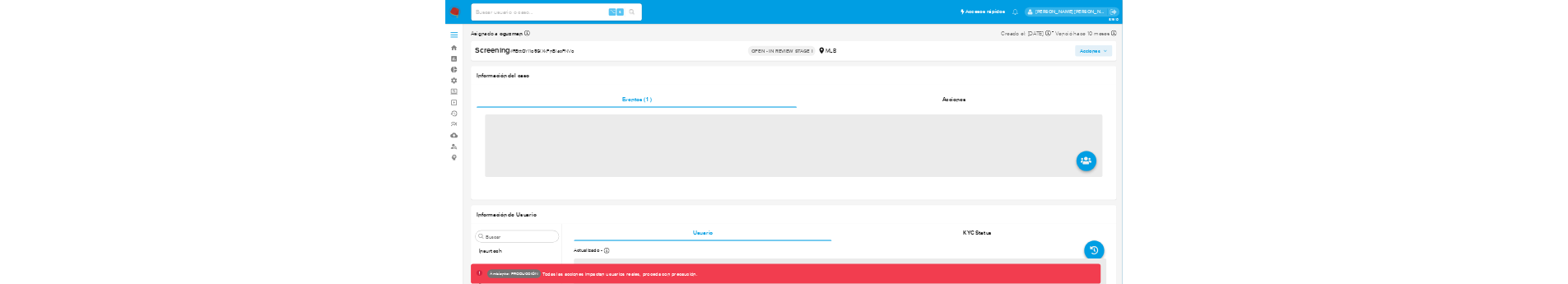
scroll to position [855, 0]
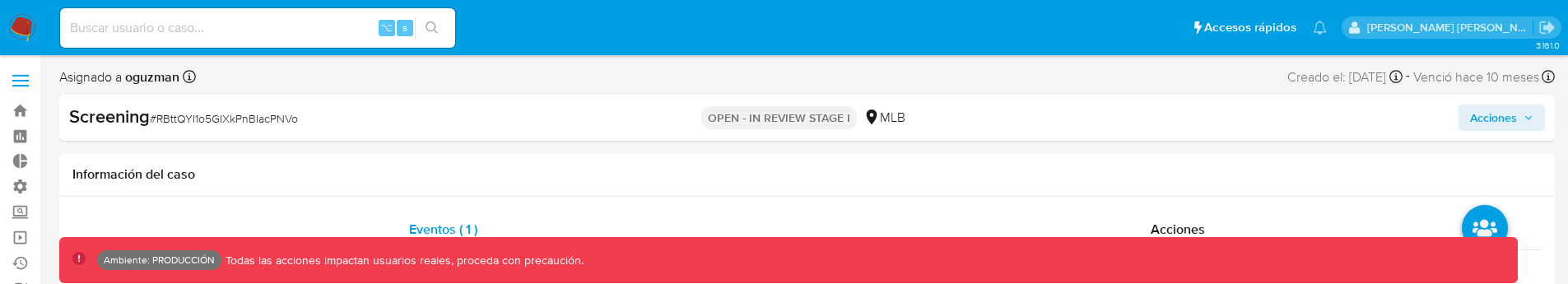
select select "10"
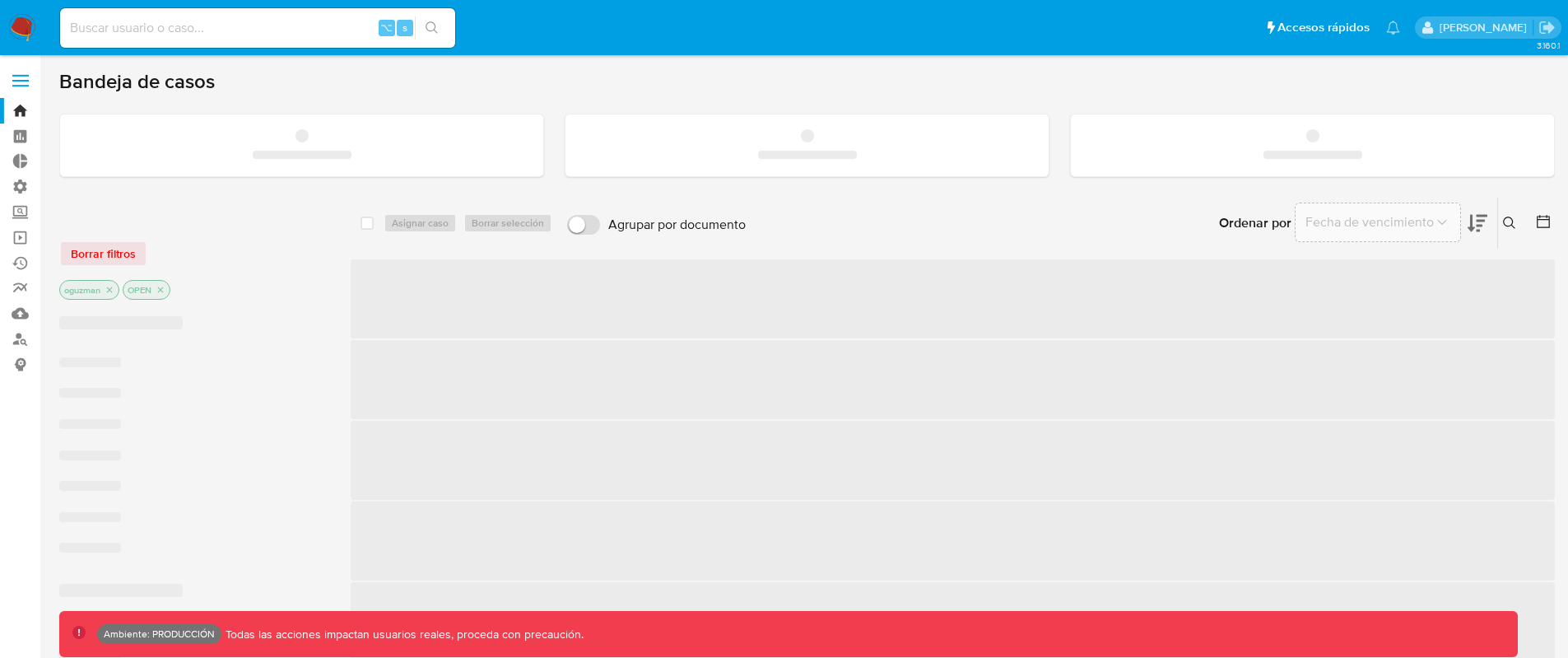
click at [31, 76] on label at bounding box center [21, 81] width 41 height 34
click at [0, 0] on input "checkbox" at bounding box center [0, 0] width 0 height 0
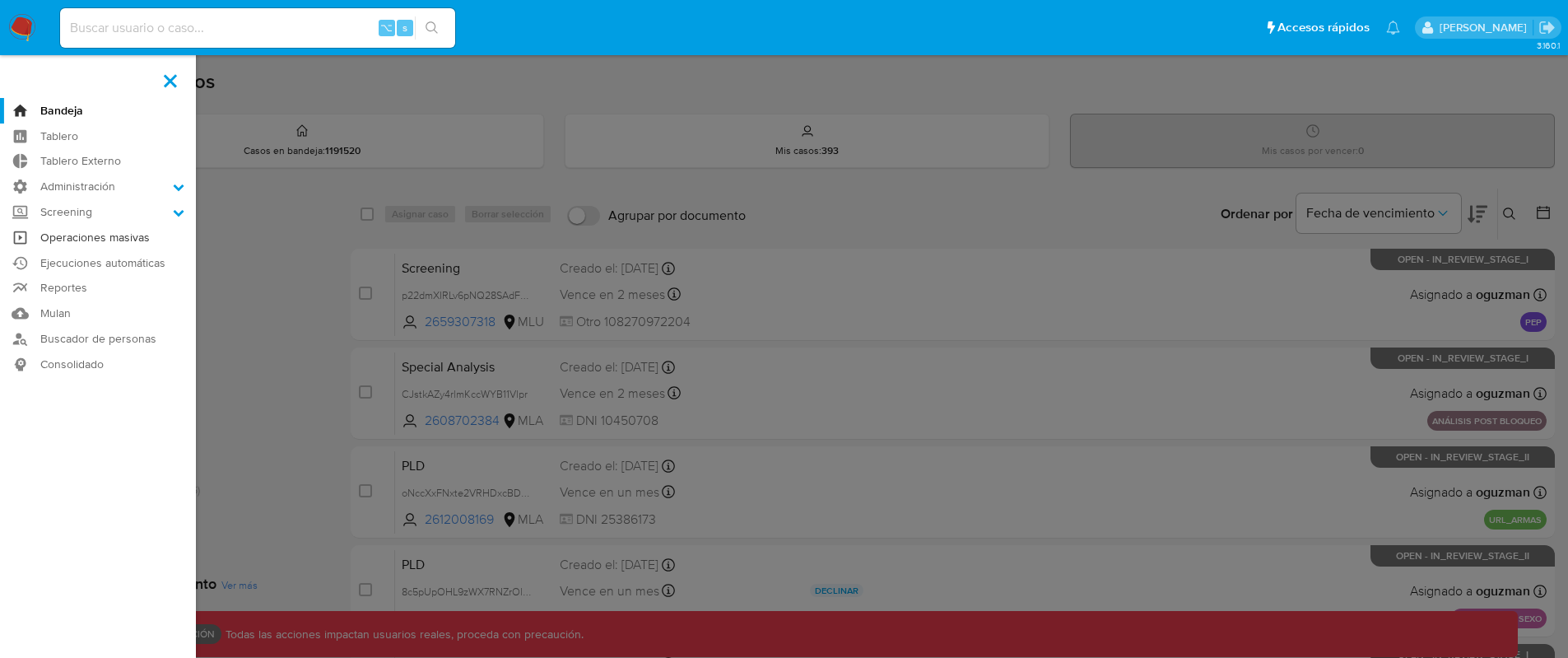
click at [98, 233] on link "Operaciones masivas" at bounding box center [98, 238] width 196 height 26
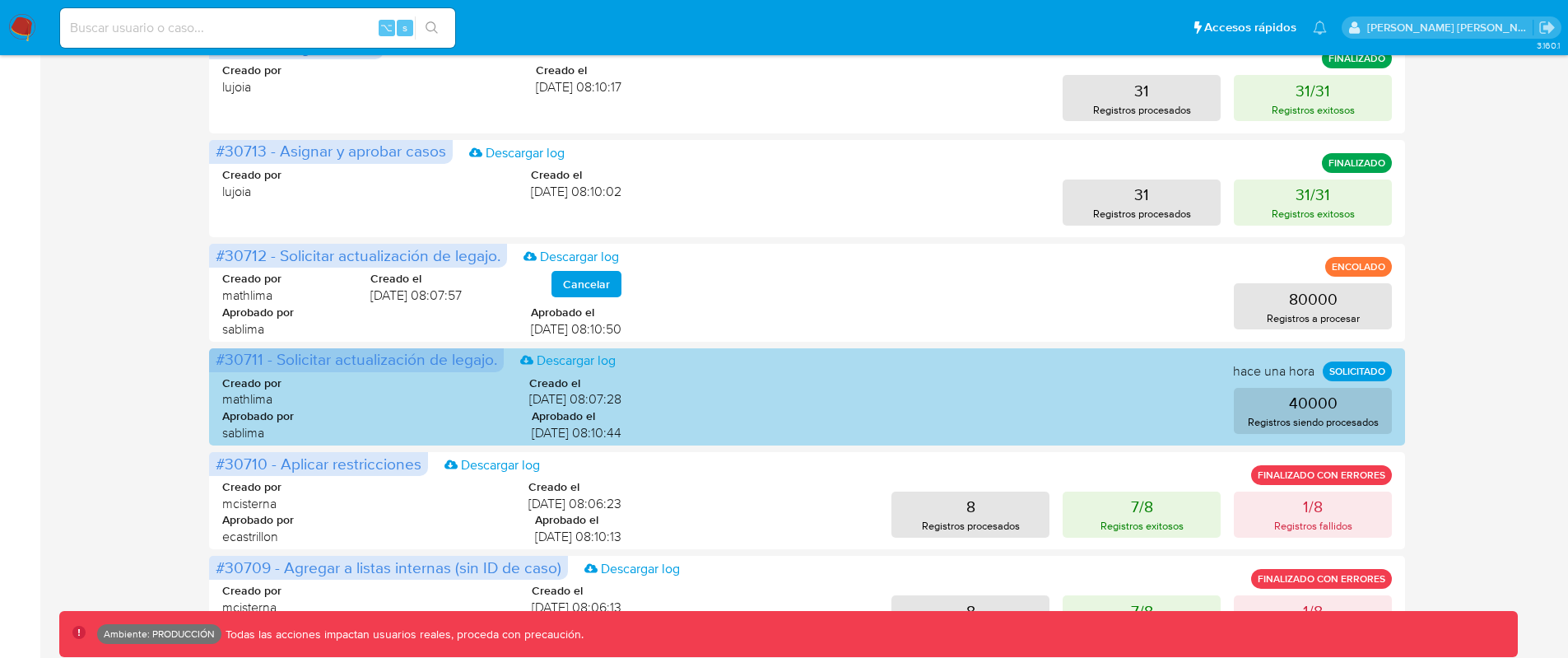
scroll to position [817, 0]
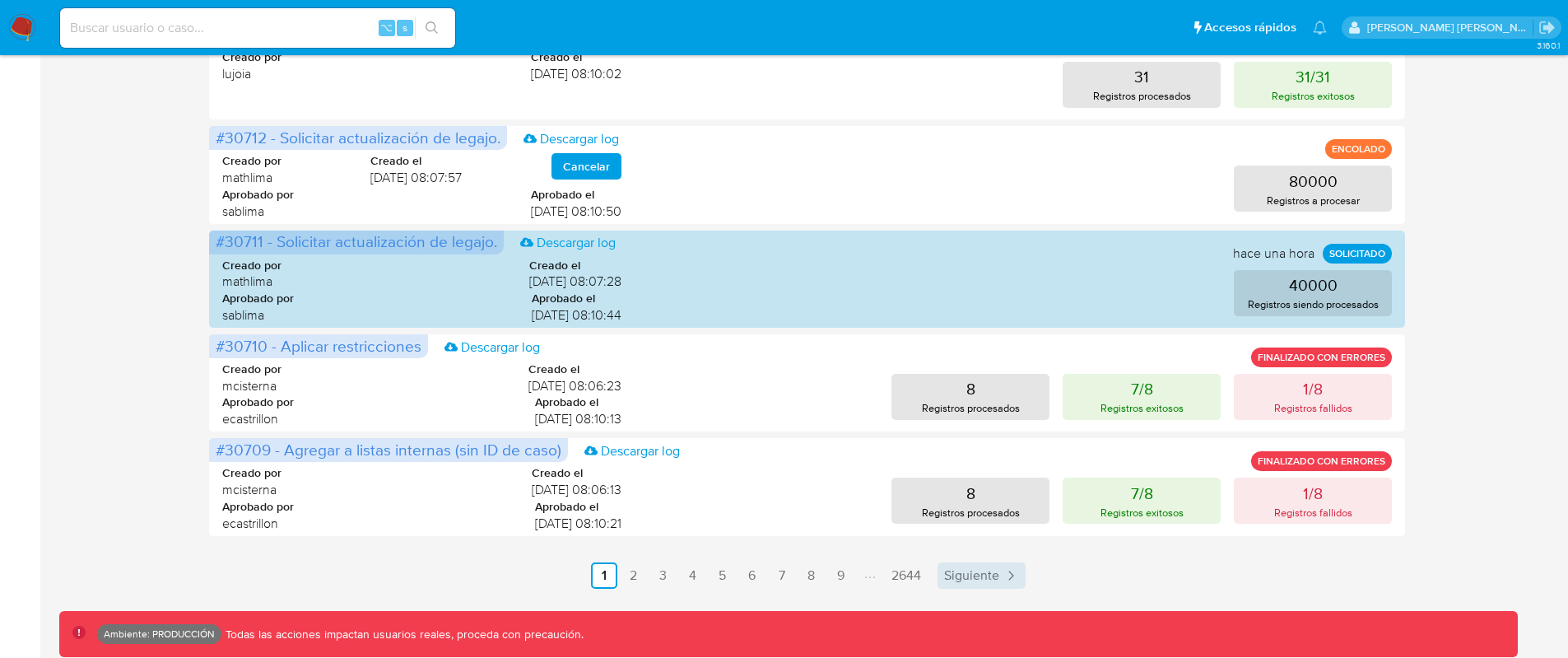
click at [942, 569] on link "Siguiente" at bounding box center [982, 576] width 88 height 27
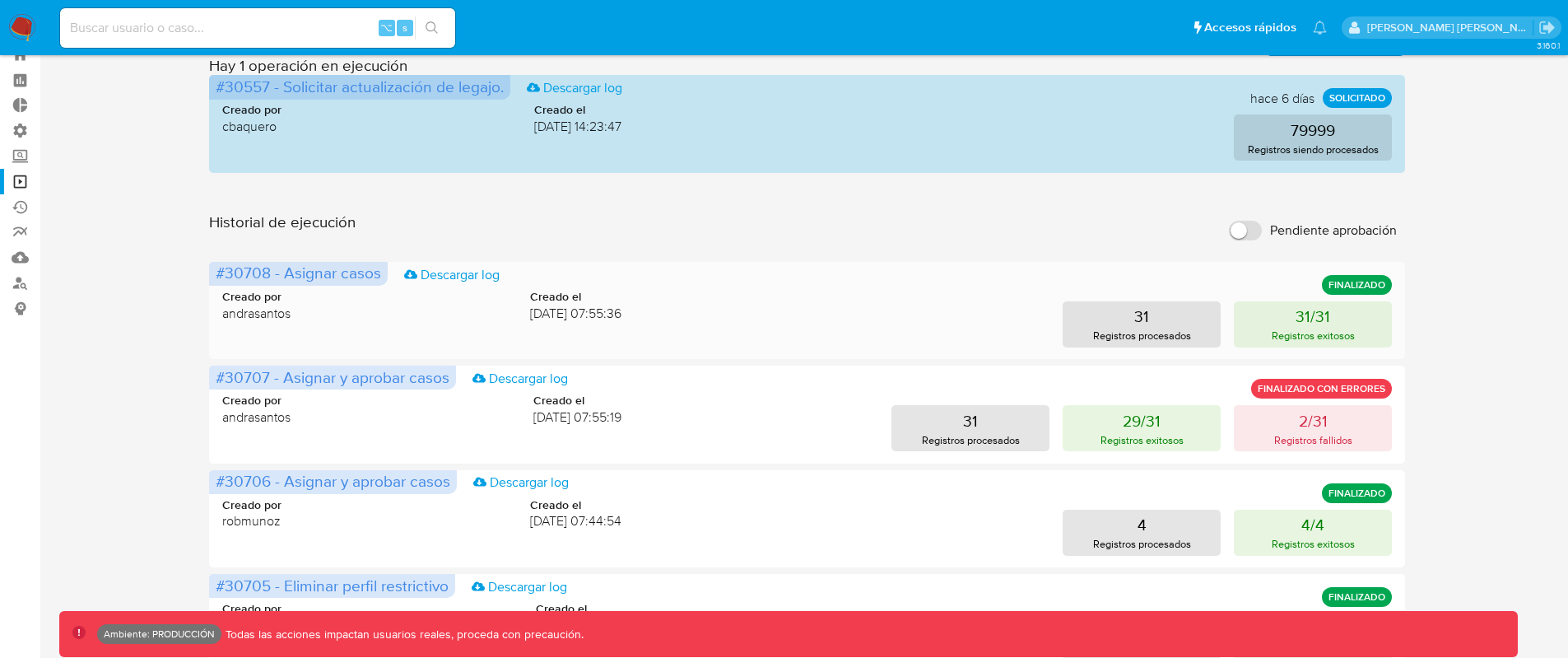
scroll to position [43, 0]
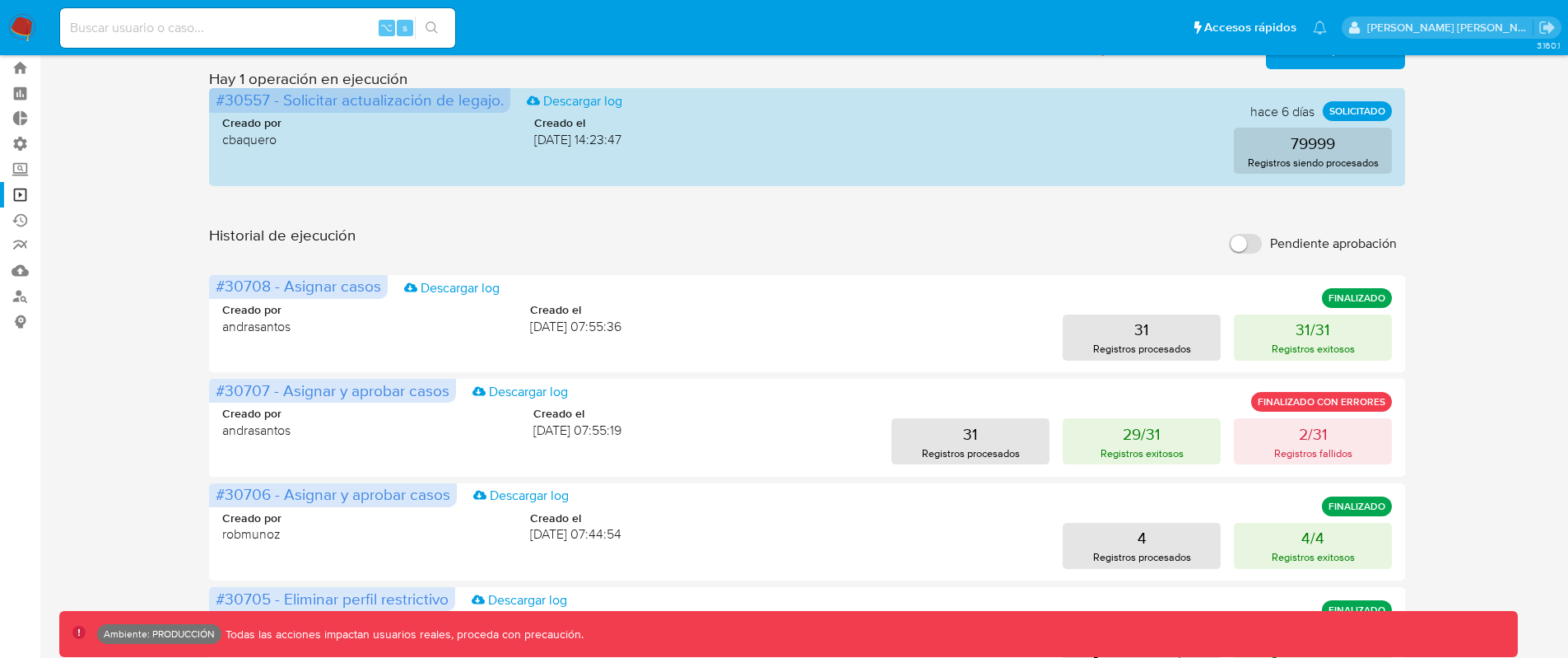
click at [1254, 241] on input "Pendiente aprobación" at bounding box center [1246, 244] width 33 height 20
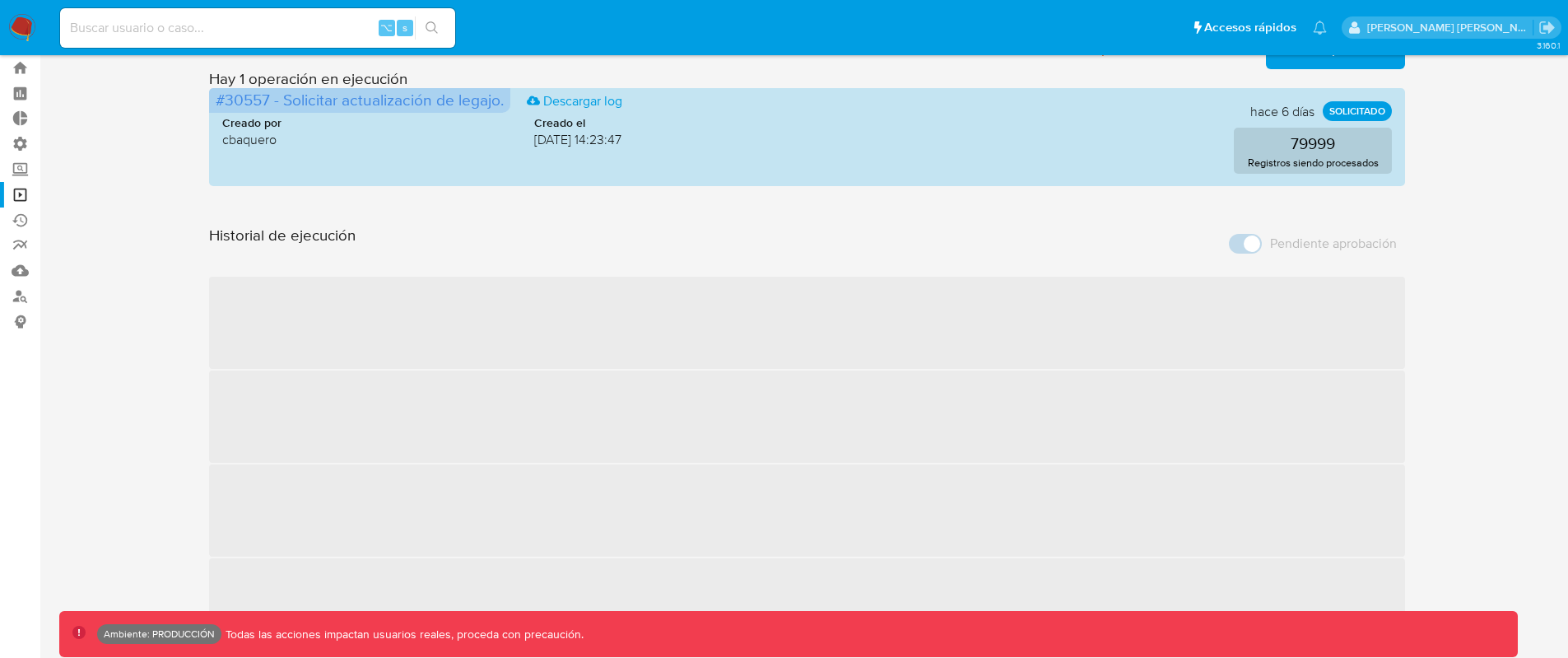
scroll to position [0, 0]
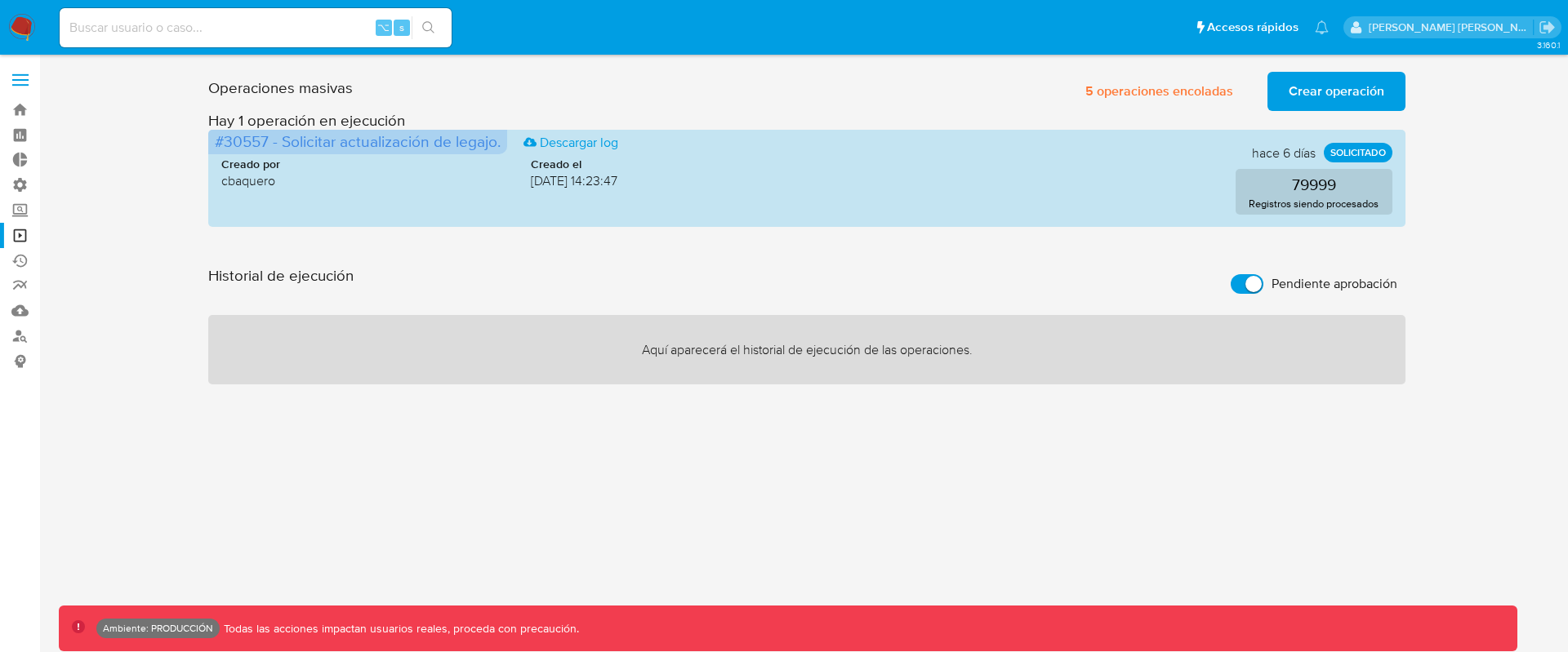
click at [1231, 278] on input "Pendiente aprobación" at bounding box center [1247, 284] width 32 height 20
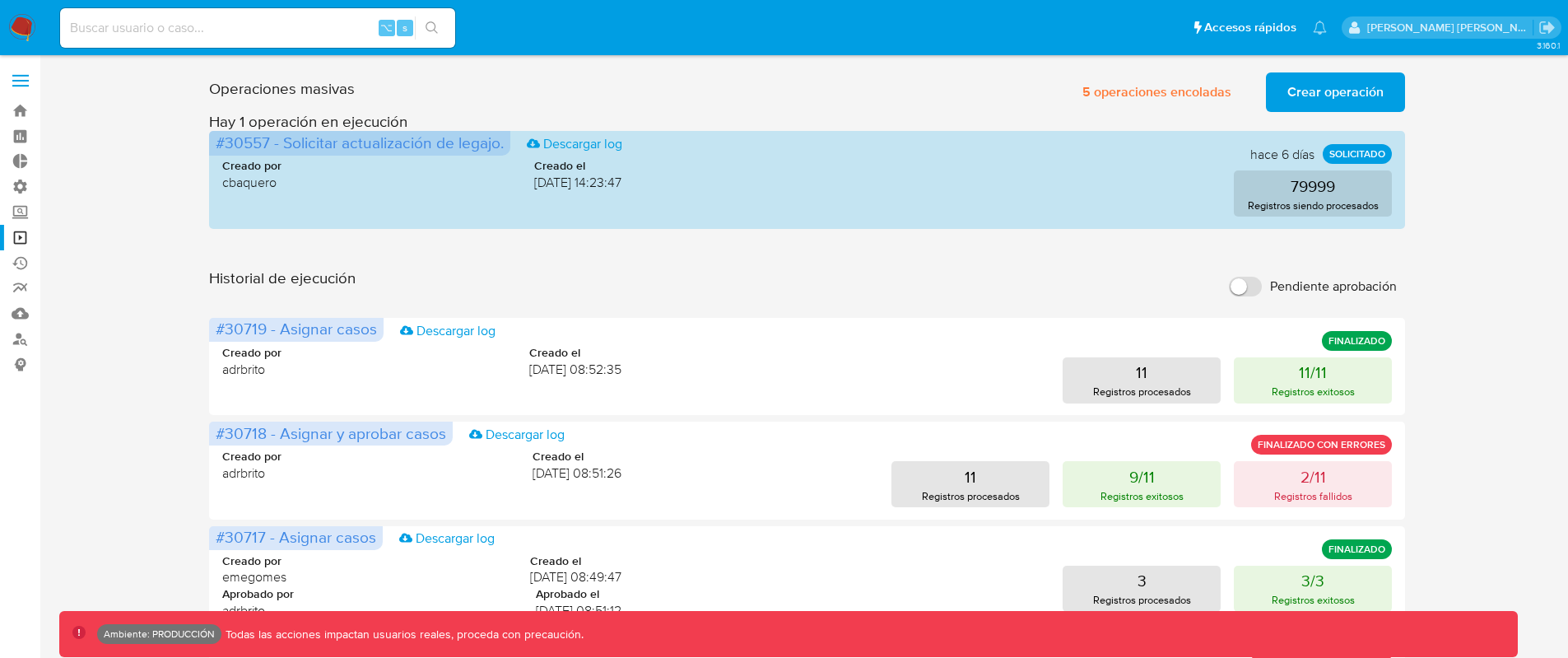
click at [1247, 284] on input "Pendiente aprobación" at bounding box center [1246, 287] width 33 height 20
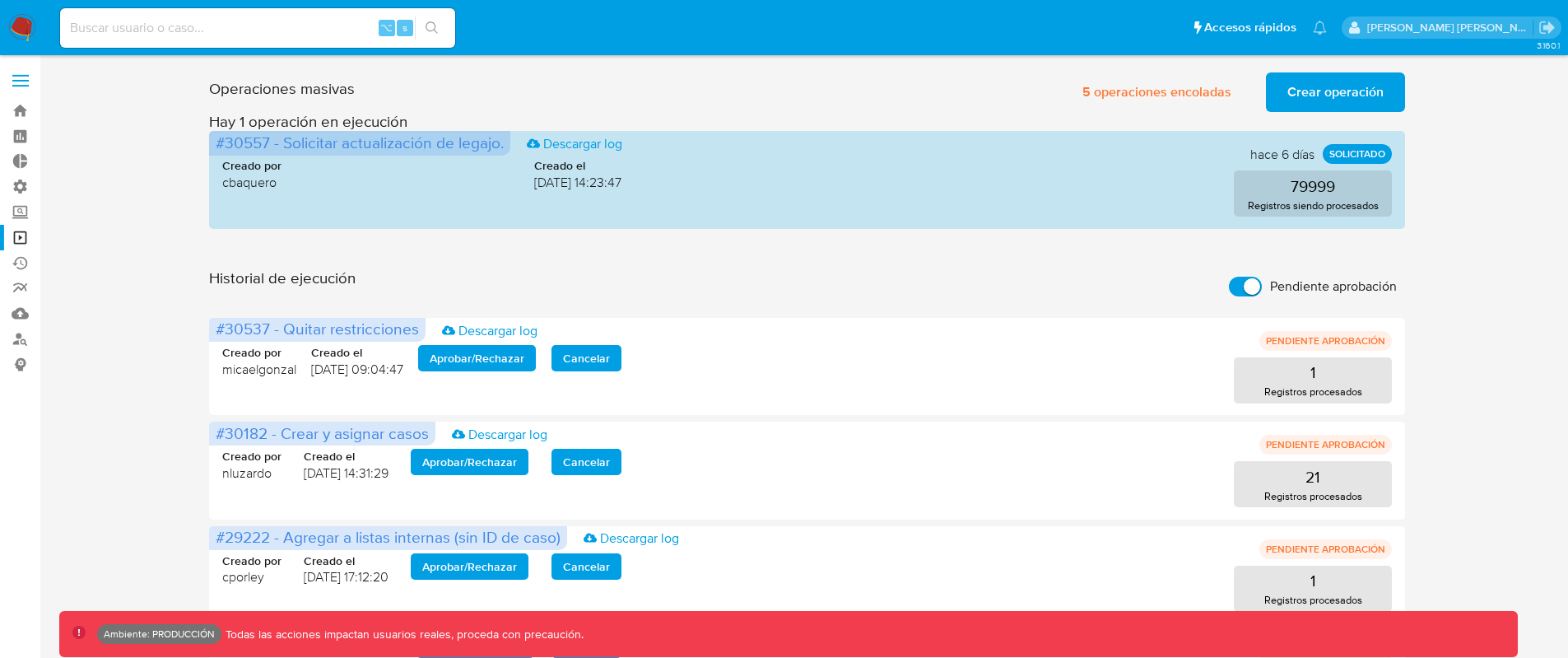
click at [1247, 284] on input "Pendiente aprobación" at bounding box center [1246, 287] width 33 height 20
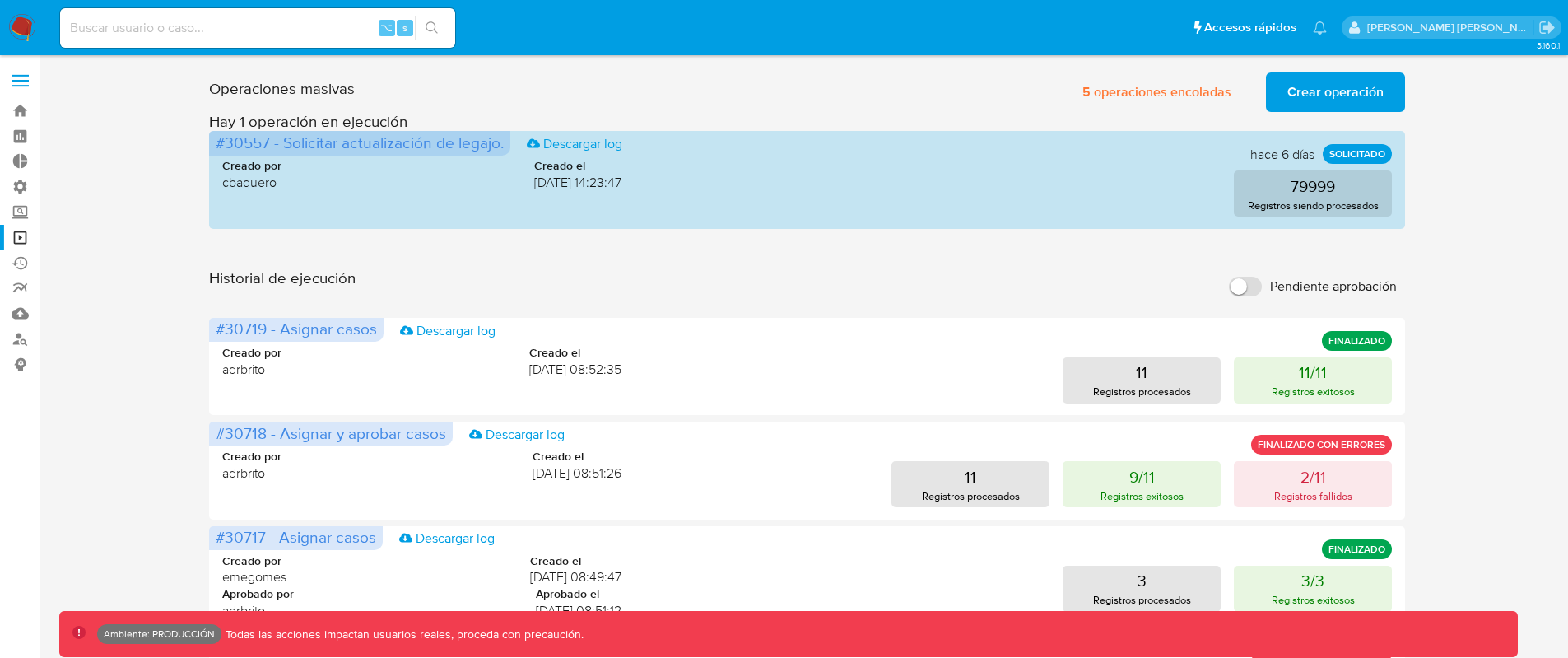
click at [1247, 284] on input "Pendiente aprobación" at bounding box center [1246, 287] width 33 height 20
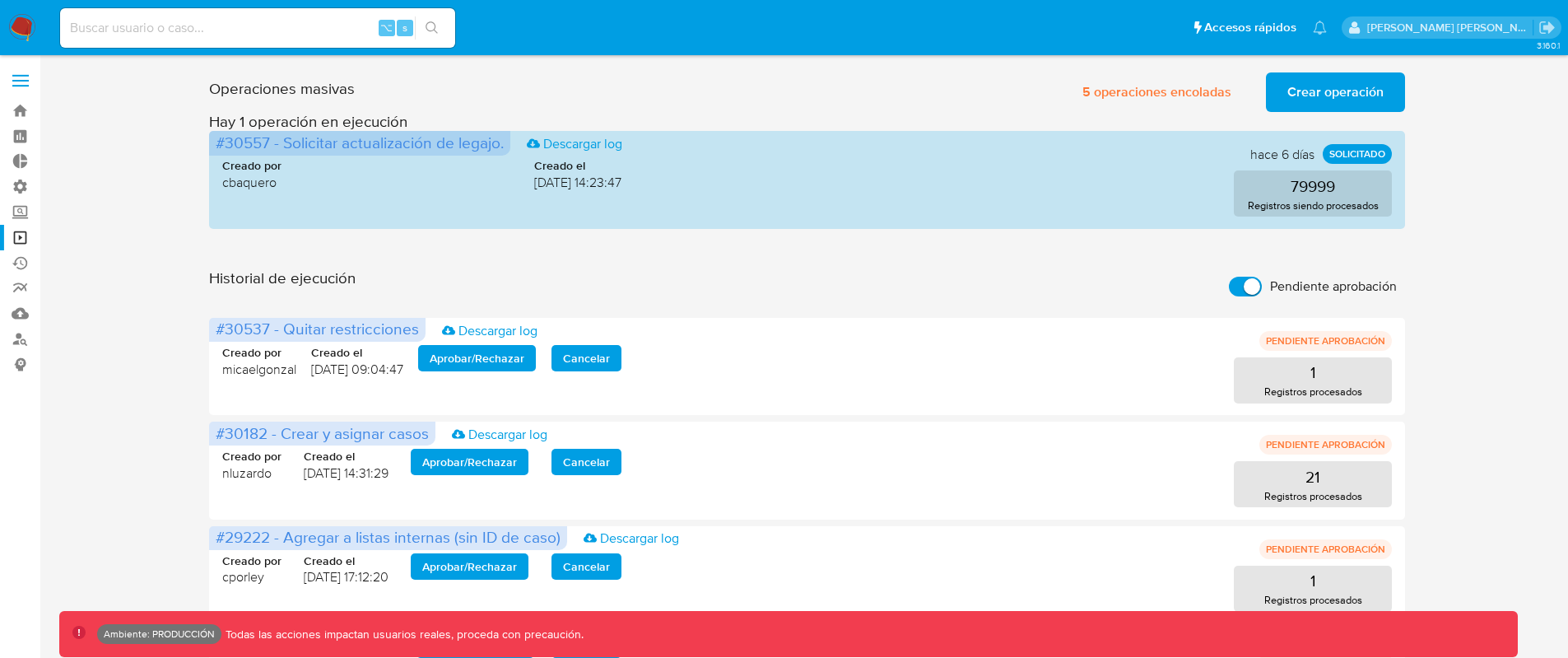
click at [1247, 284] on input "Pendiente aprobación" at bounding box center [1246, 287] width 33 height 20
checkbox input "false"
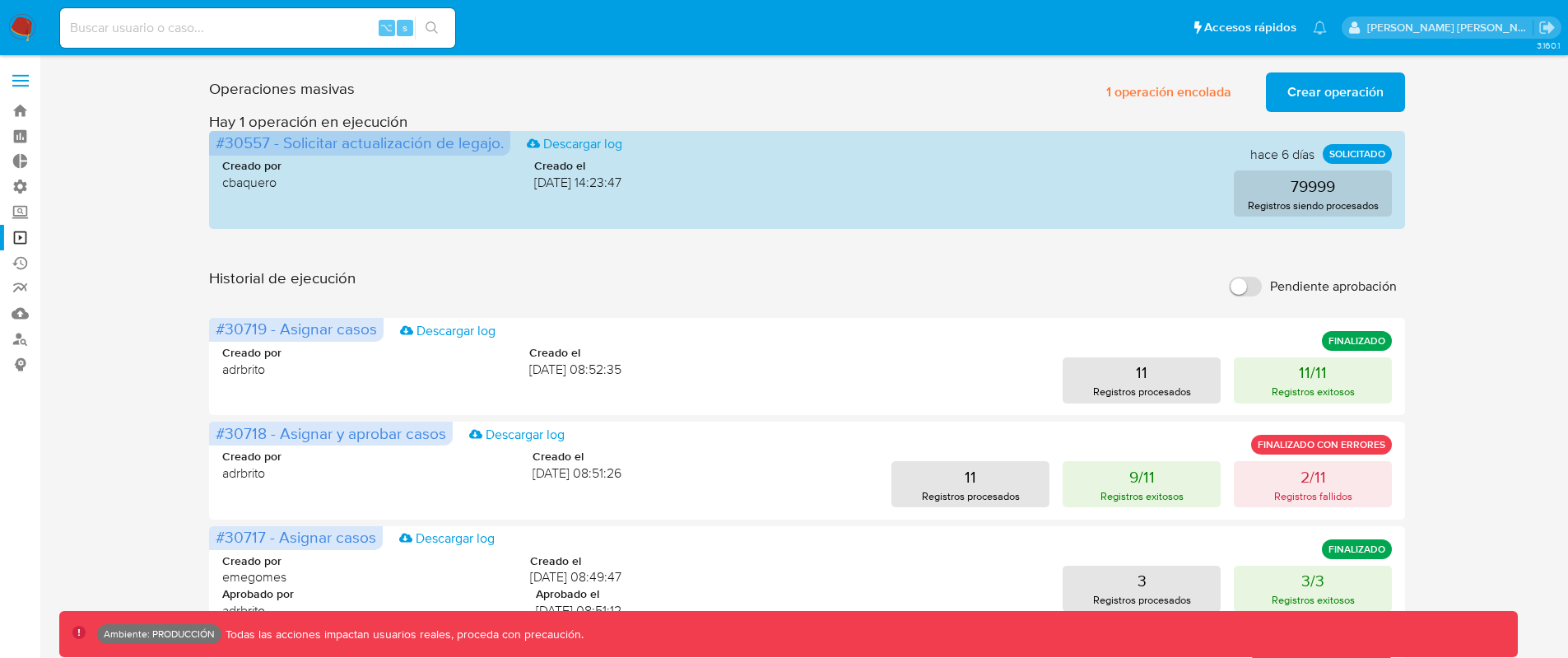
click at [1244, 285] on input "Pendiente aprobación" at bounding box center [1246, 287] width 33 height 20
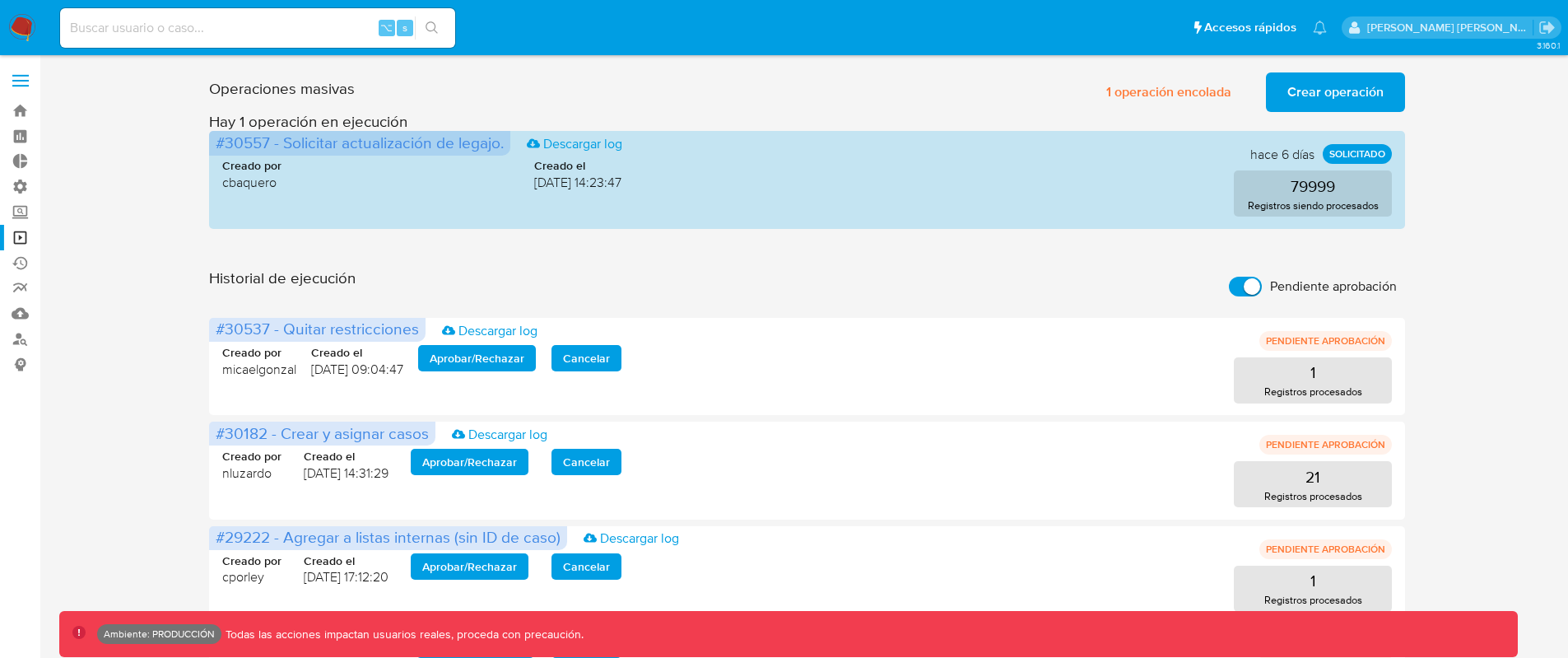
click at [1323, 94] on span "Crear operación" at bounding box center [1336, 92] width 96 height 36
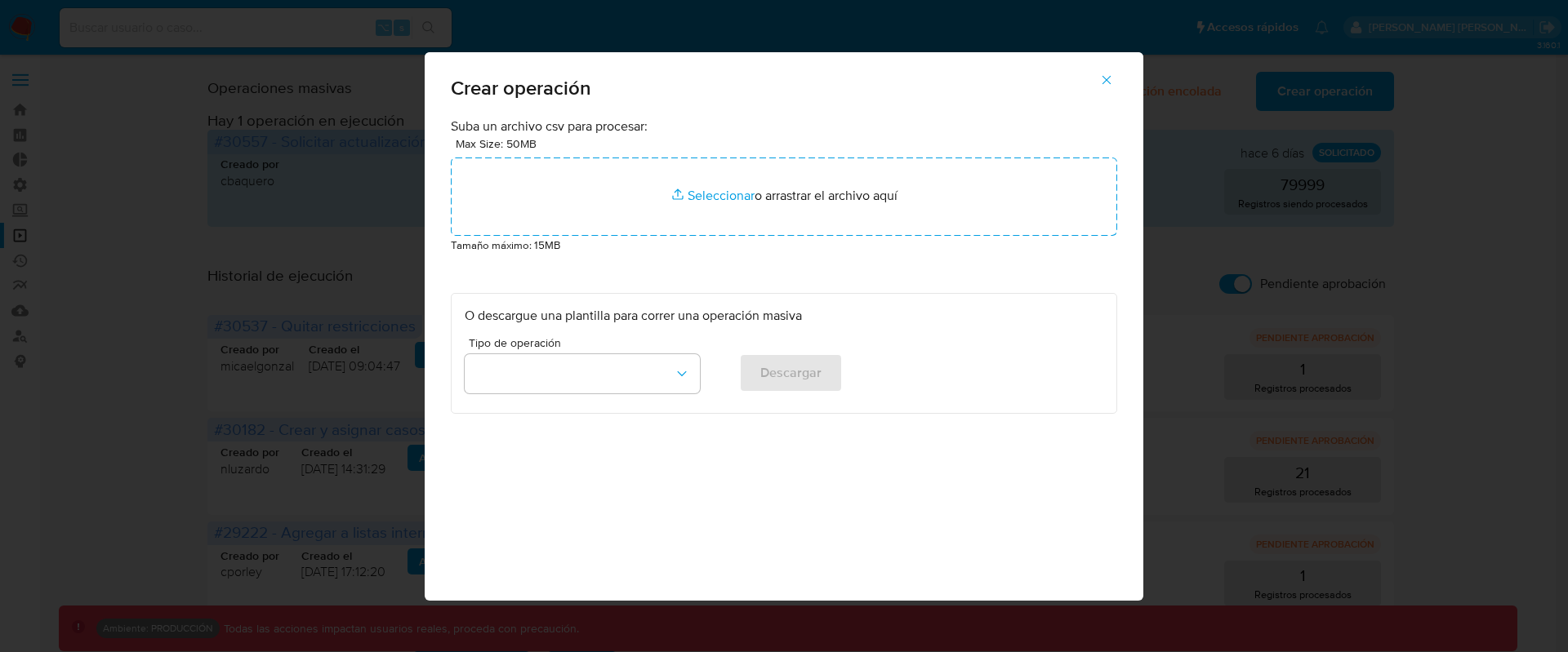
click at [1105, 82] on icon "button" at bounding box center [1106, 79] width 14 height 14
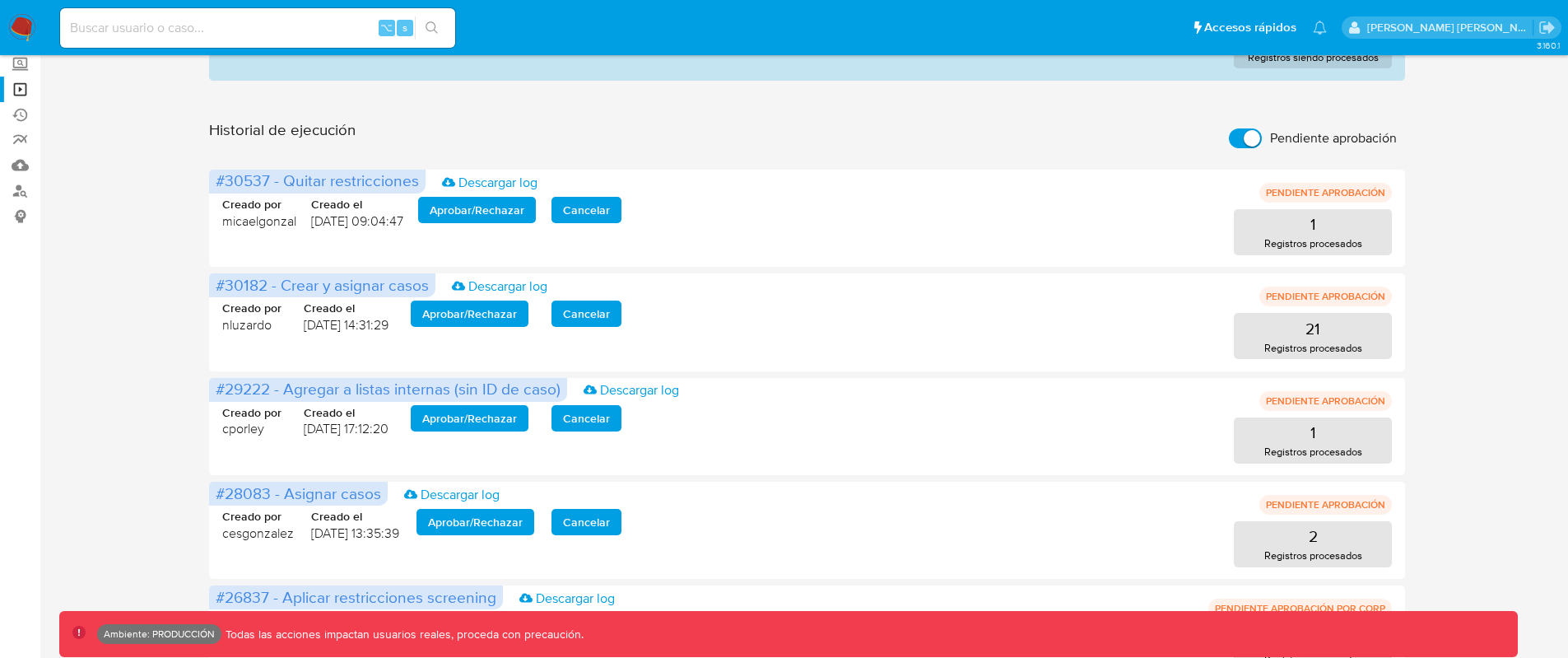
scroll to position [68, 0]
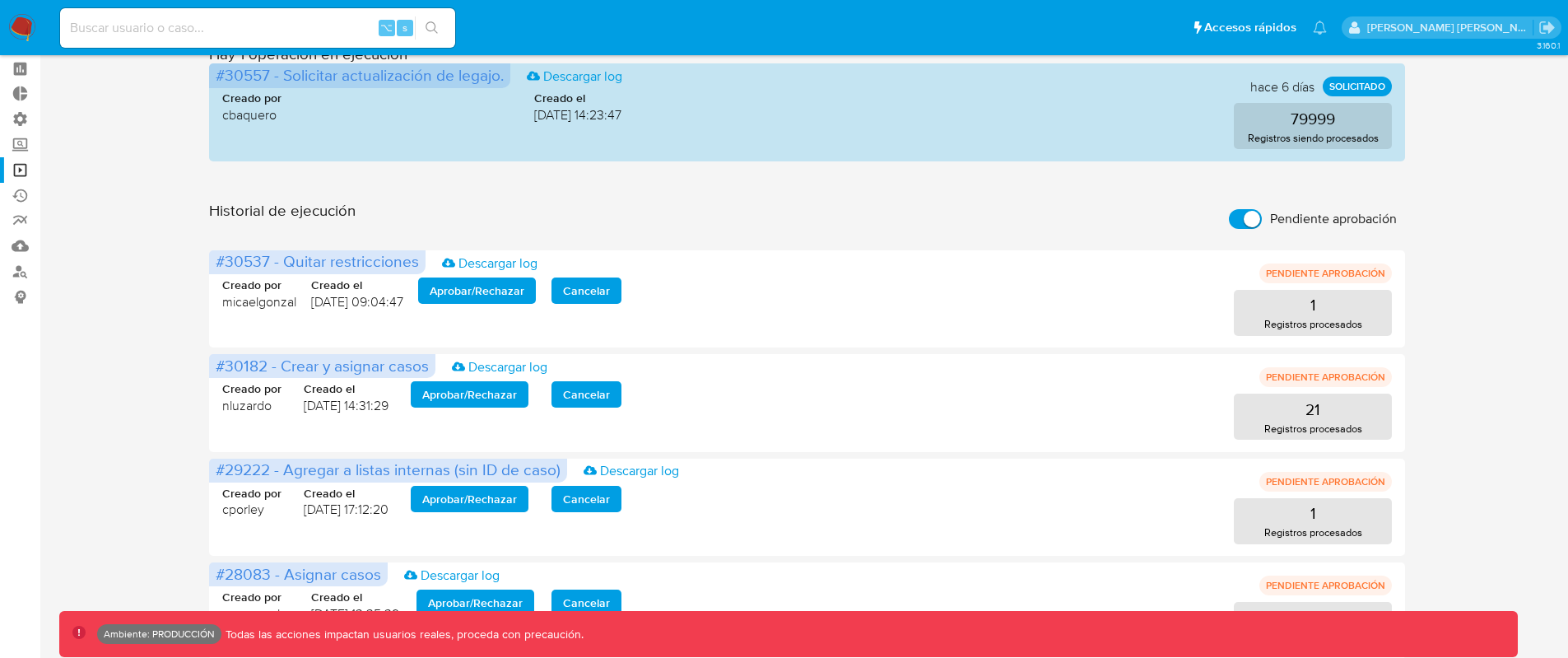
drag, startPoint x: 1244, startPoint y: 215, endPoint x: 1235, endPoint y: 220, distance: 10.3
click at [1244, 215] on input "Pendiente aprobación" at bounding box center [1246, 219] width 33 height 20
checkbox input "false"
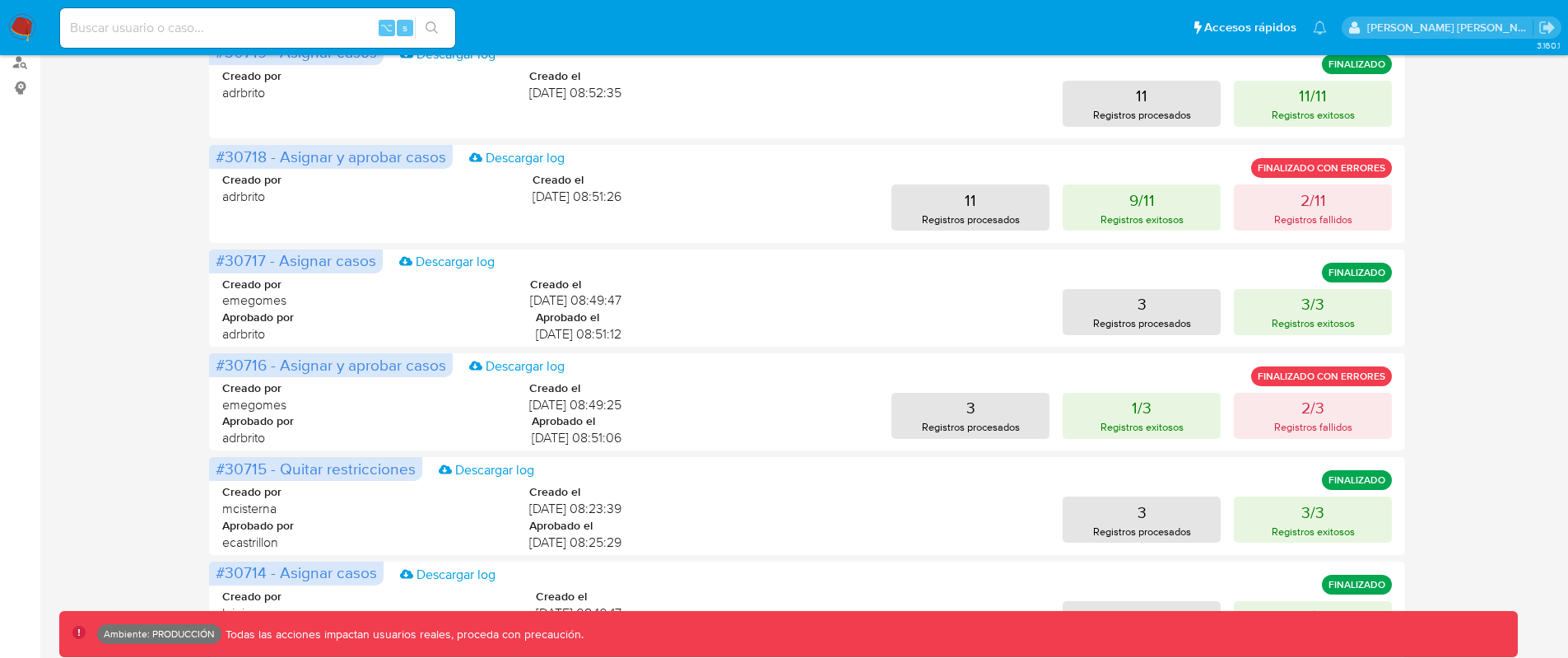
scroll to position [817, 0]
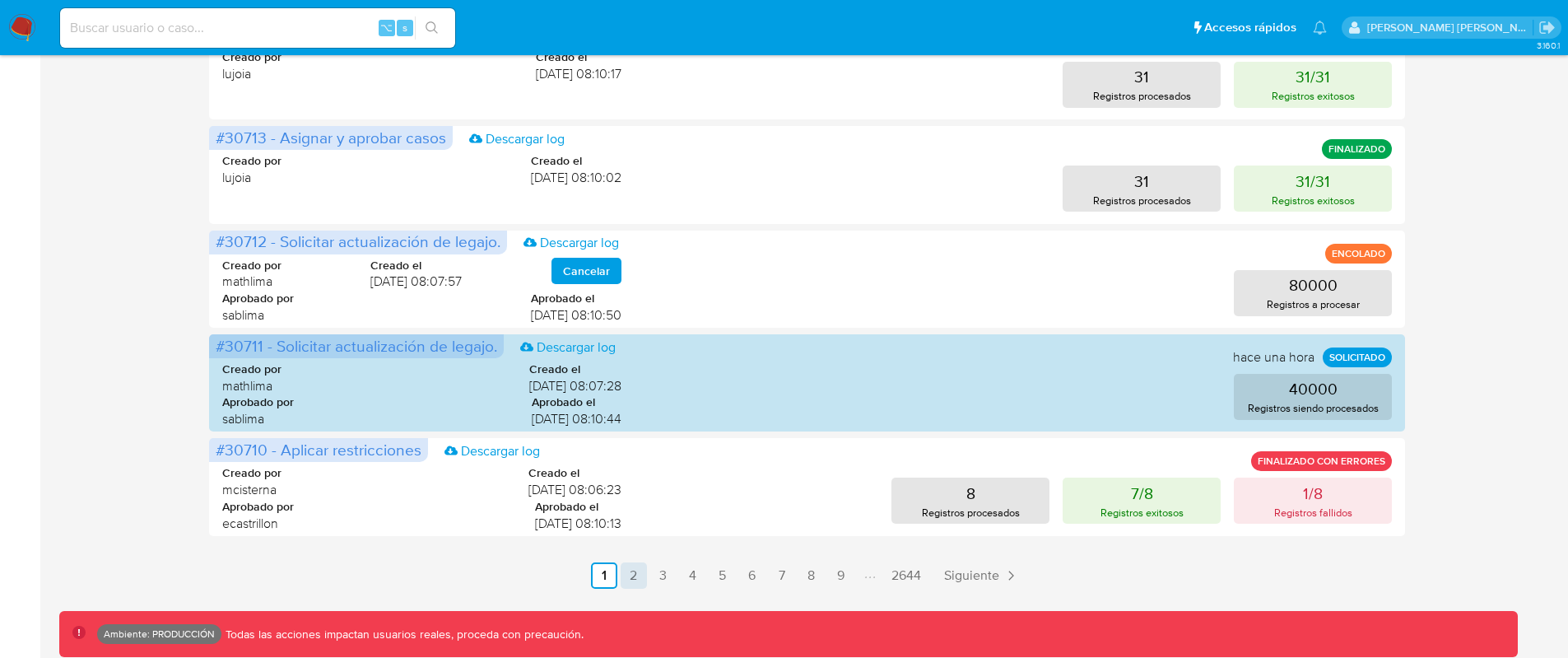
click at [623, 574] on link "2" at bounding box center [634, 576] width 27 height 27
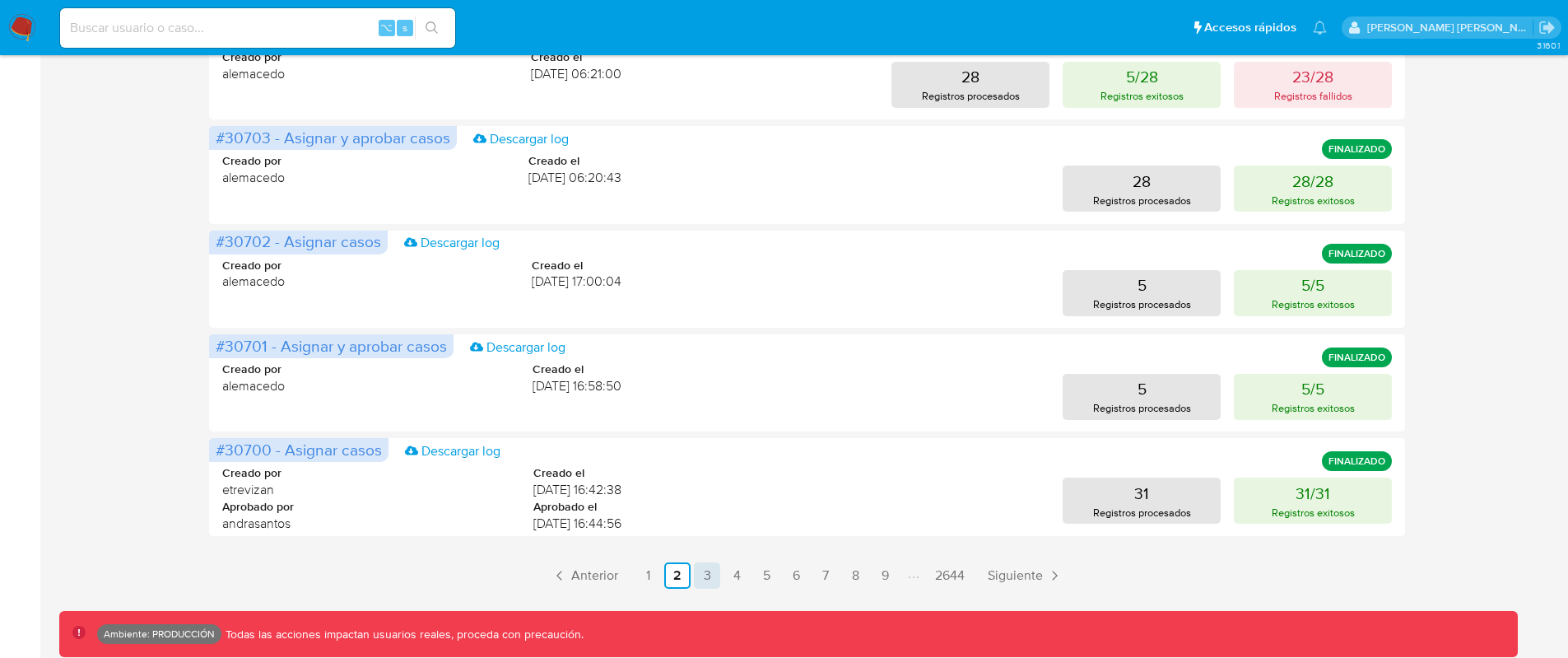
click at [706, 577] on link "3" at bounding box center [707, 576] width 27 height 27
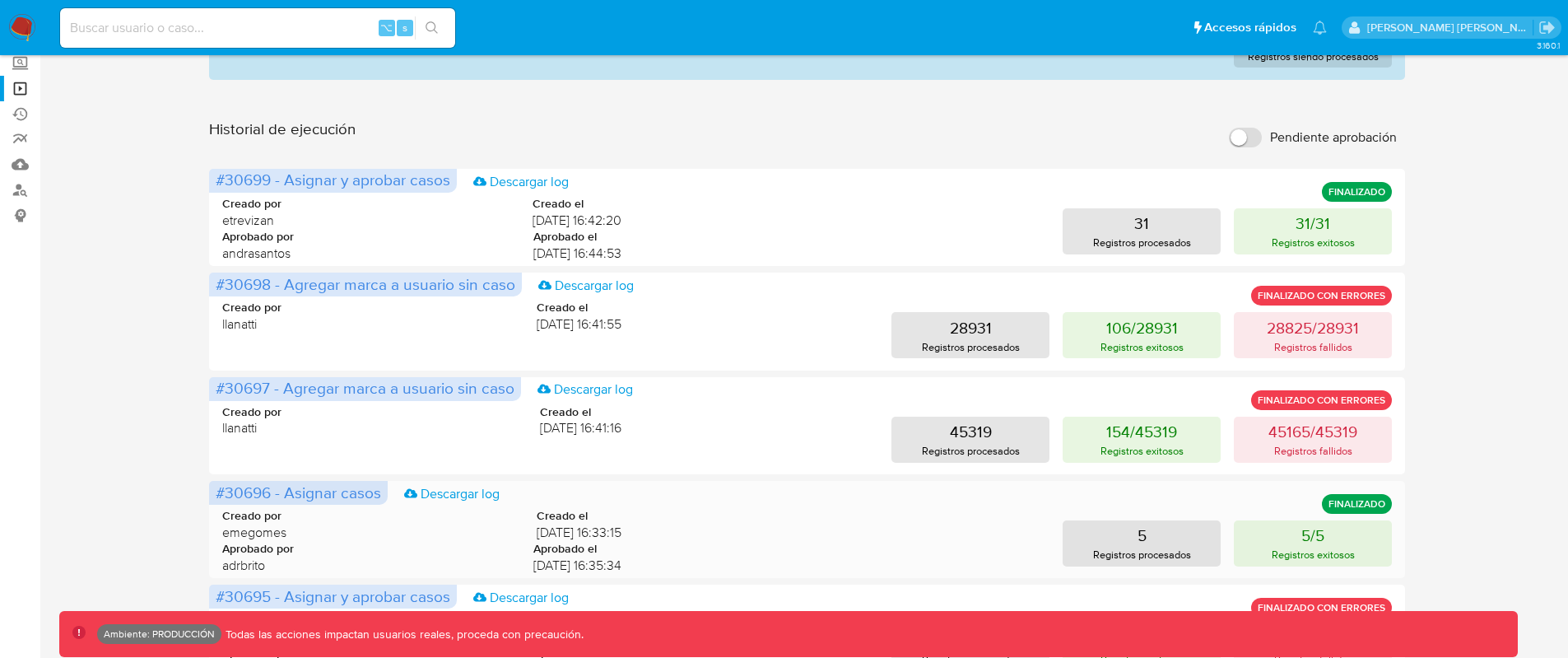
scroll to position [148, 0]
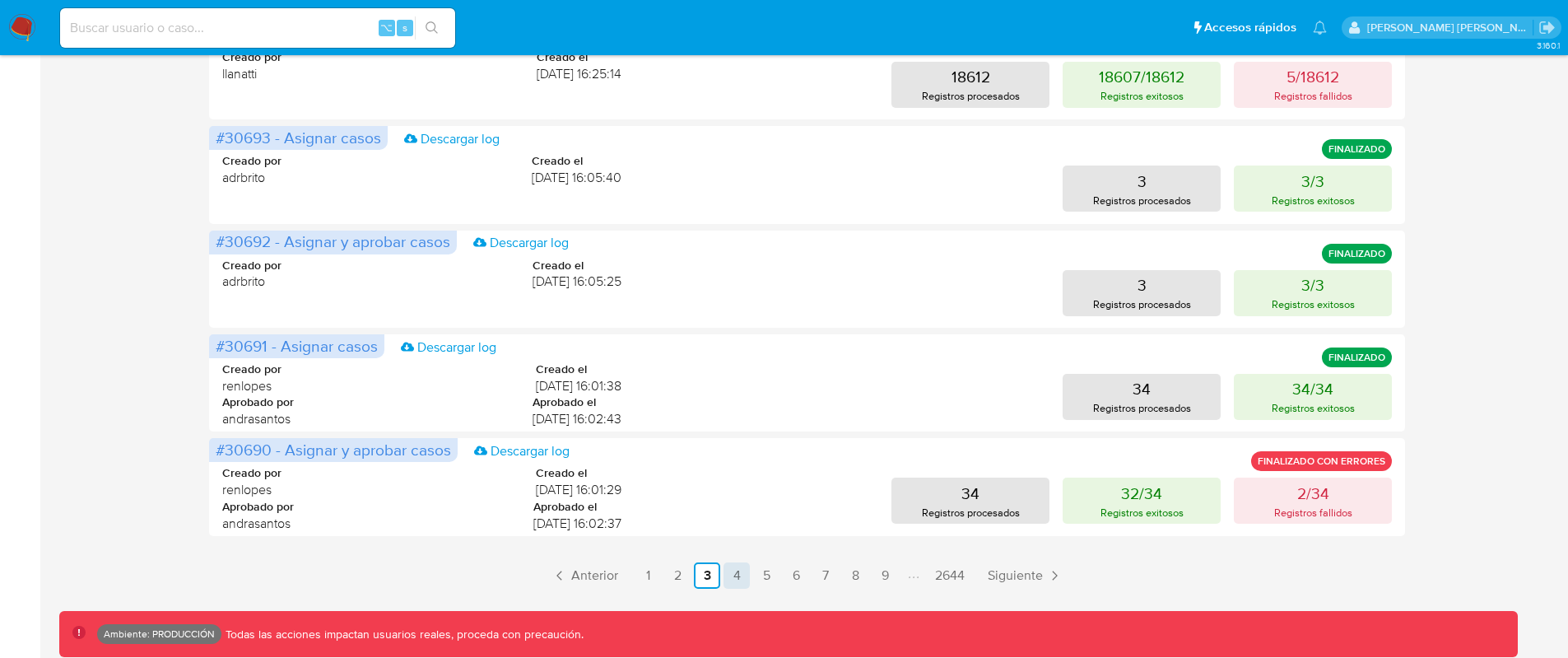
click at [743, 571] on link "4" at bounding box center [736, 576] width 27 height 27
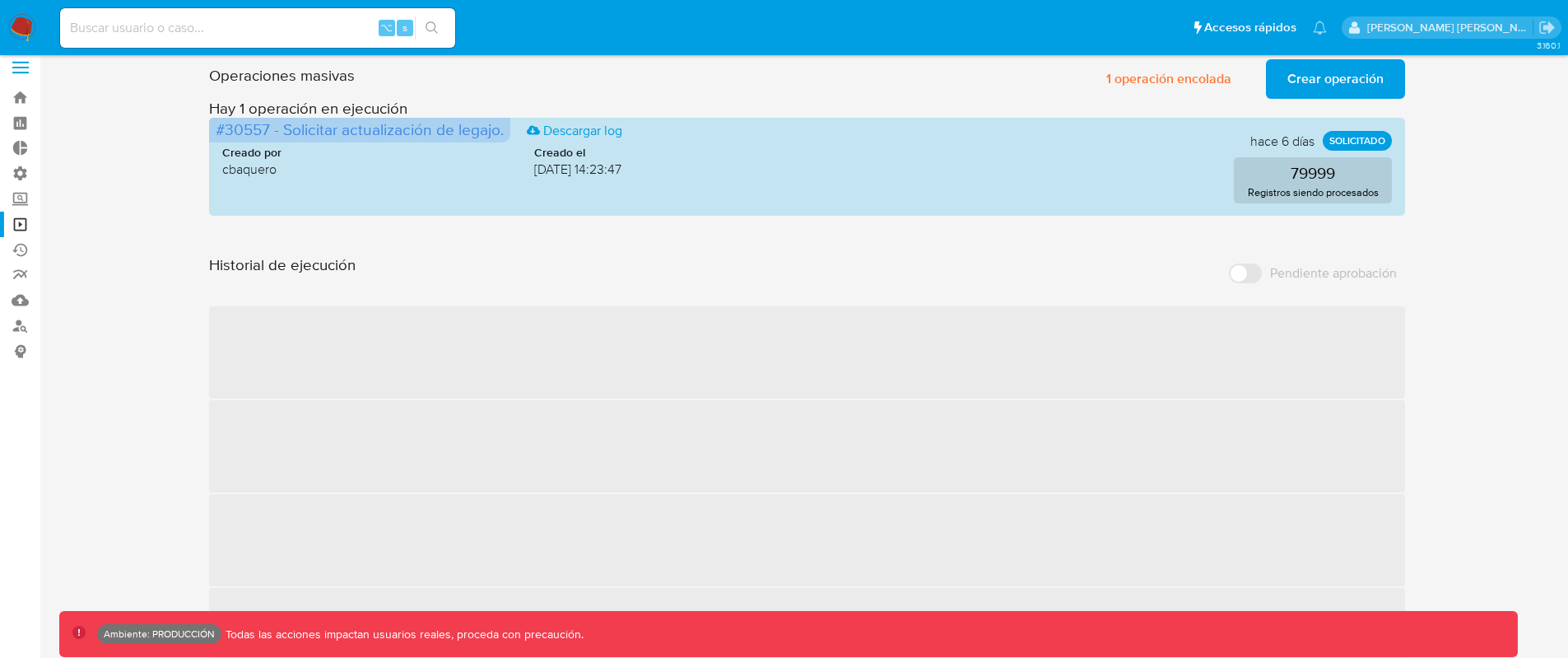
scroll to position [0, 0]
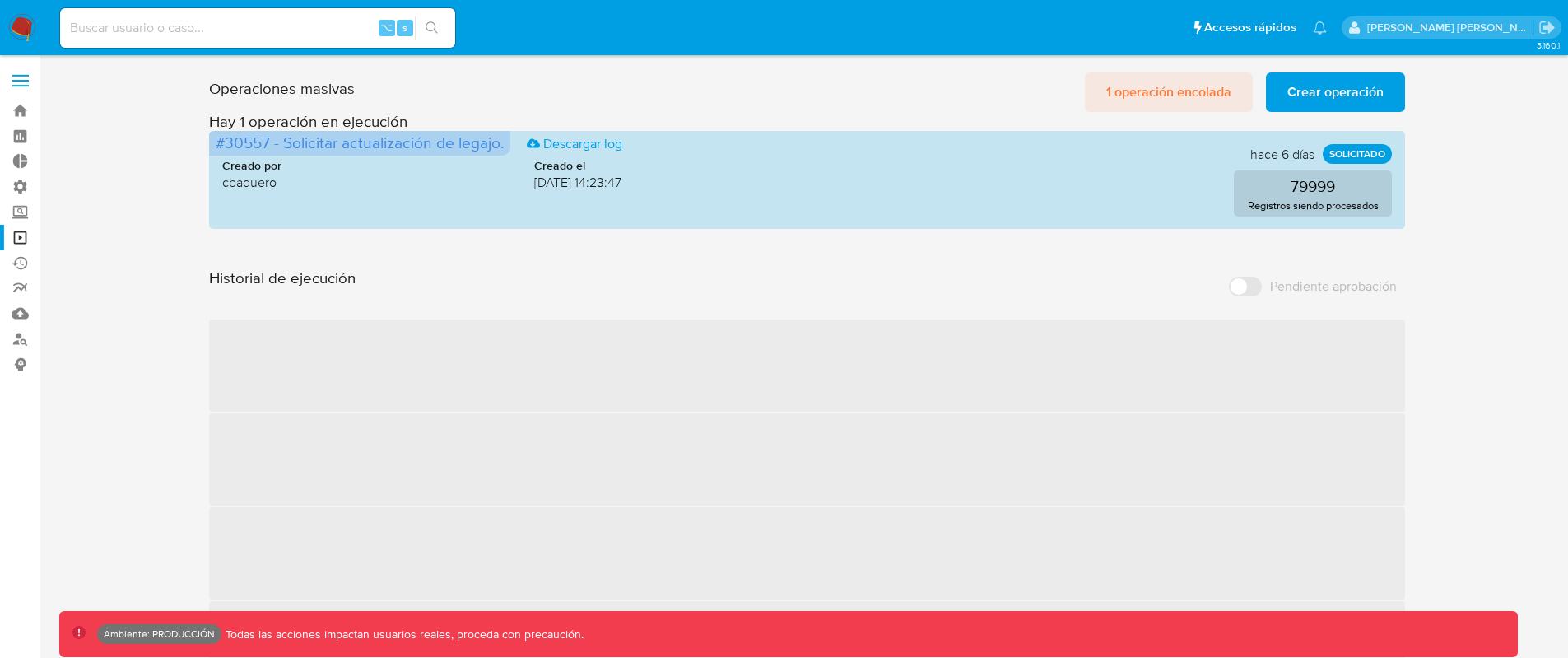
click at [1189, 87] on span "1 operación encolada" at bounding box center [1169, 92] width 125 height 36
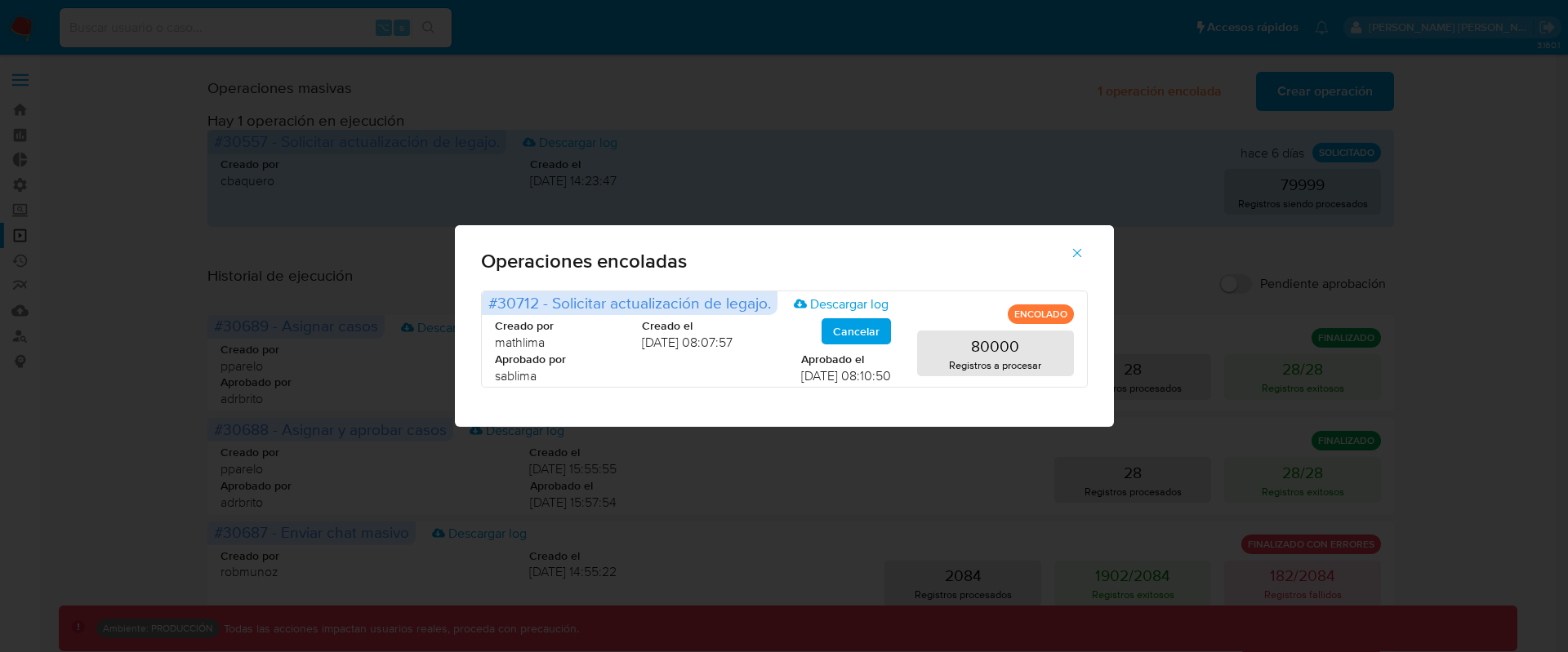
click at [1080, 253] on icon "button" at bounding box center [1077, 252] width 14 height 14
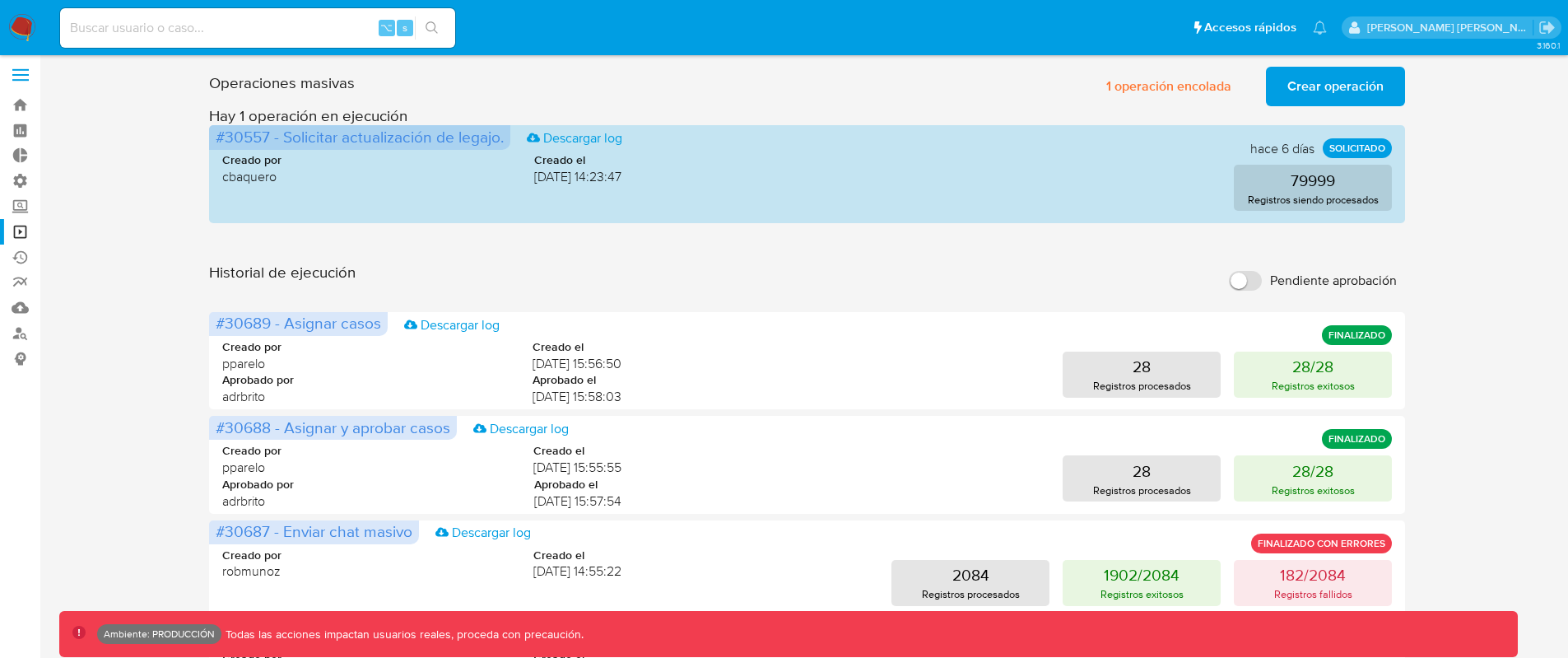
scroll to position [7, 0]
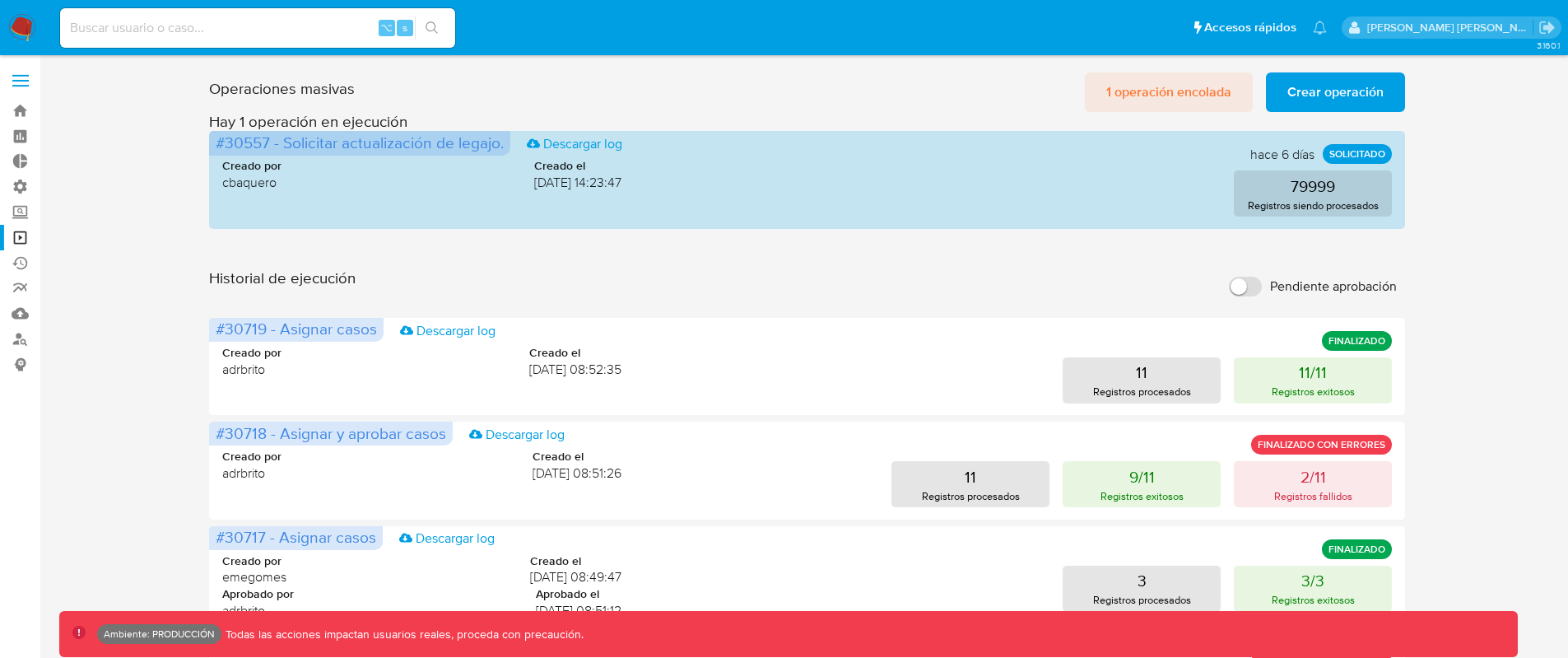
click at [1162, 96] on span "1 operación encolada" at bounding box center [1169, 92] width 125 height 36
